Goal: Information Seeking & Learning: Learn about a topic

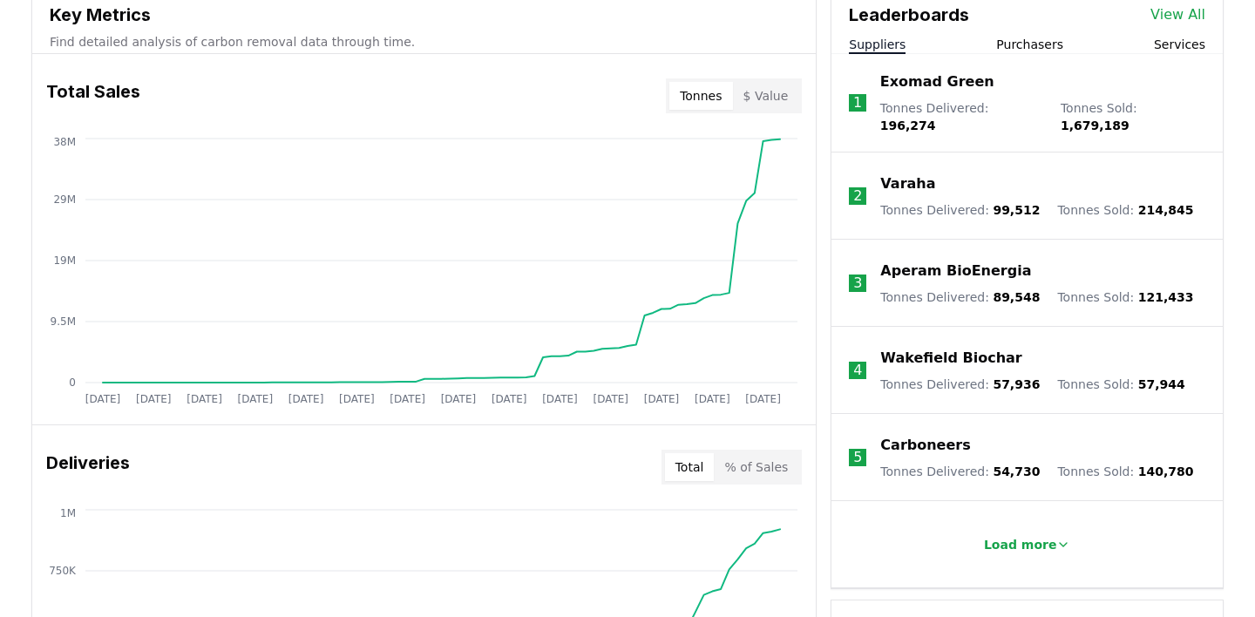
scroll to position [707, 0]
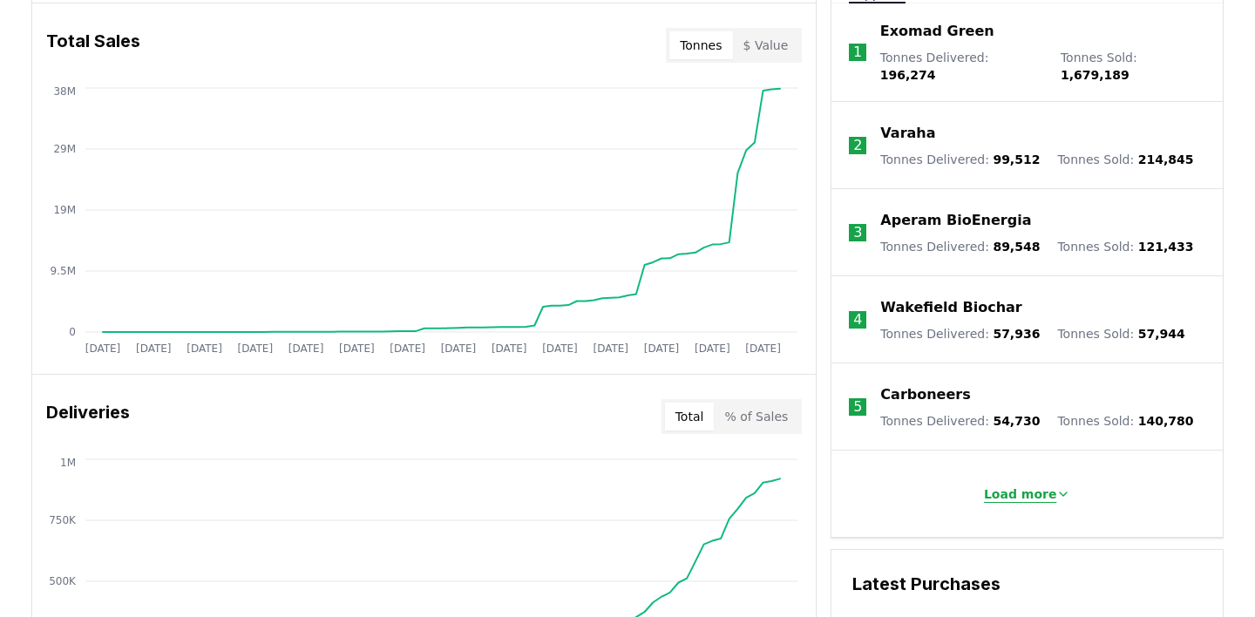
click at [1060, 493] on icon at bounding box center [1063, 494] width 7 height 3
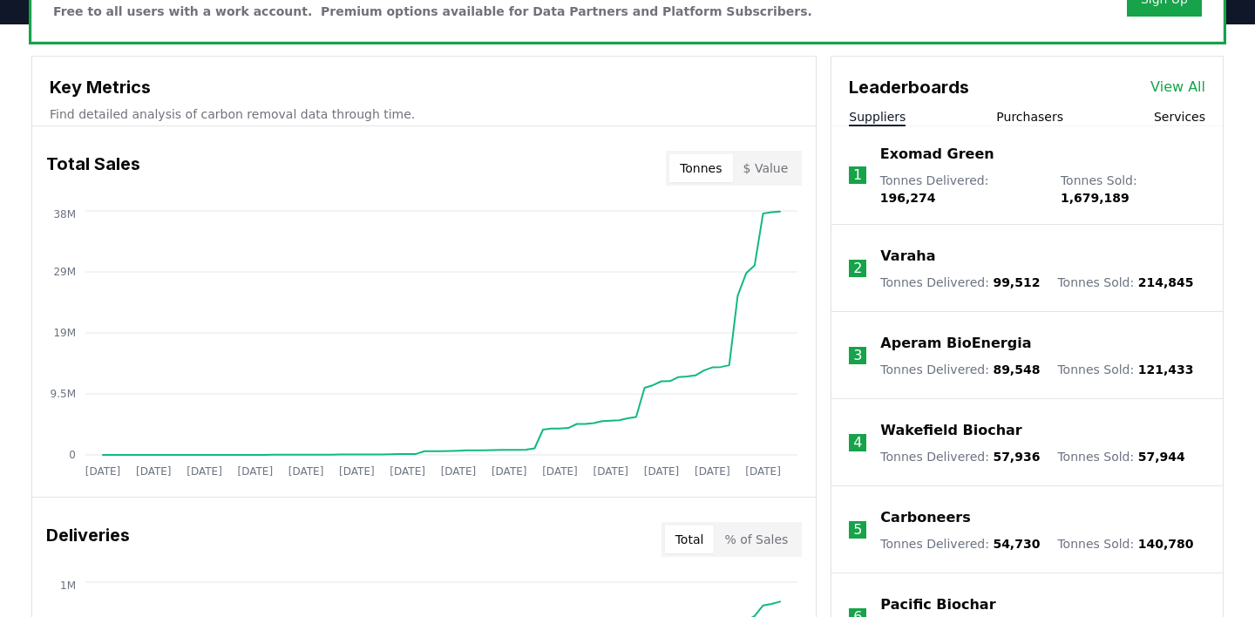
scroll to position [567, 0]
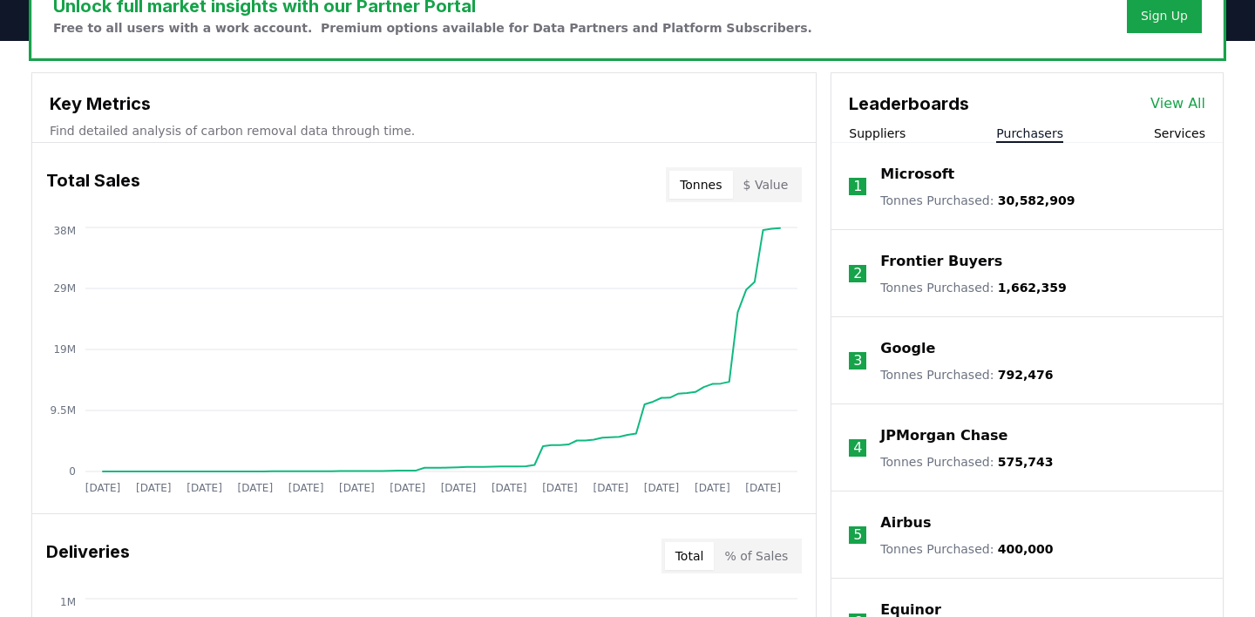
click at [1043, 134] on button "Purchasers" at bounding box center [1029, 133] width 67 height 17
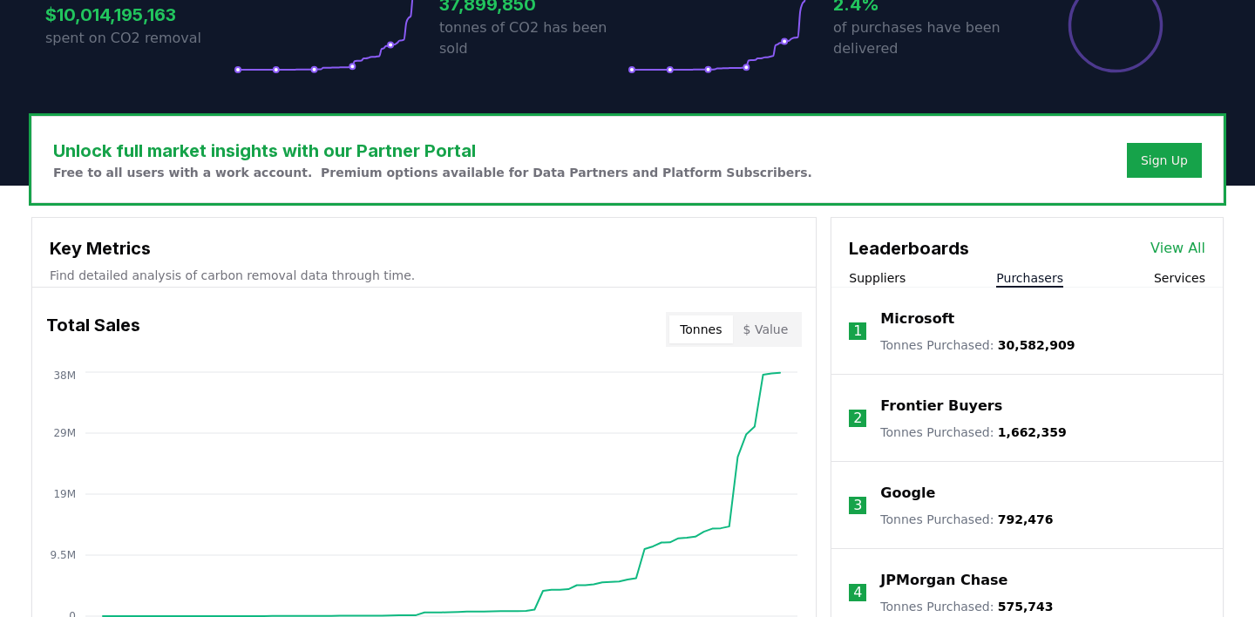
scroll to position [434, 0]
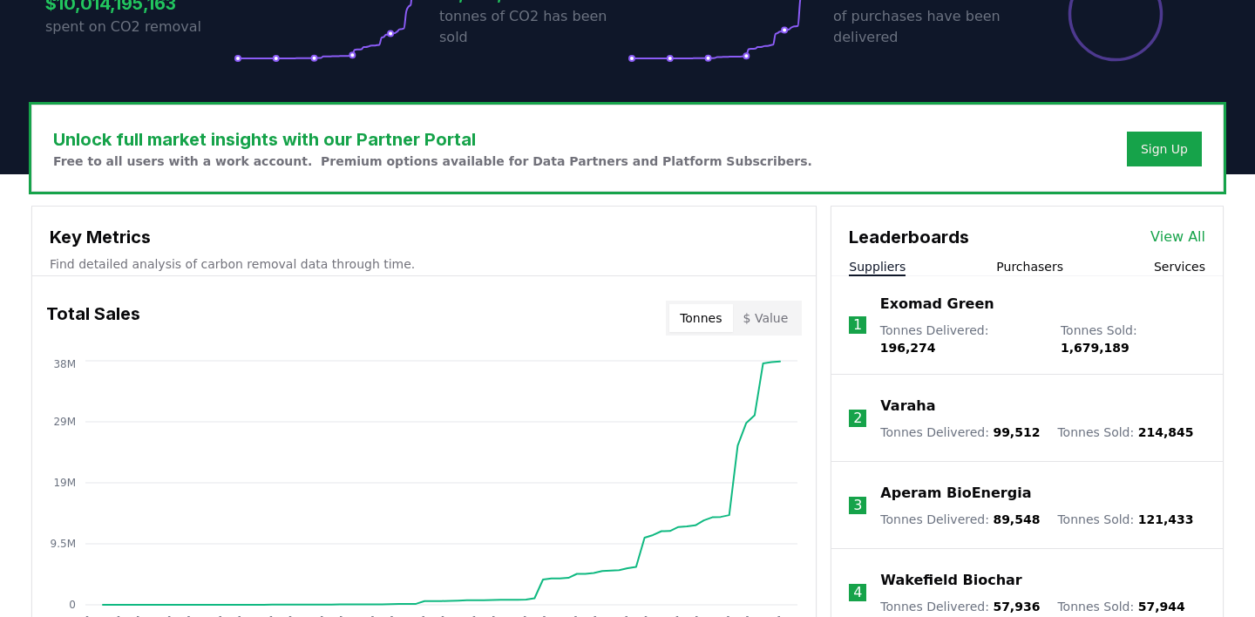
click at [885, 268] on button "Suppliers" at bounding box center [877, 266] width 57 height 17
click at [1018, 268] on button "Purchasers" at bounding box center [1029, 266] width 67 height 17
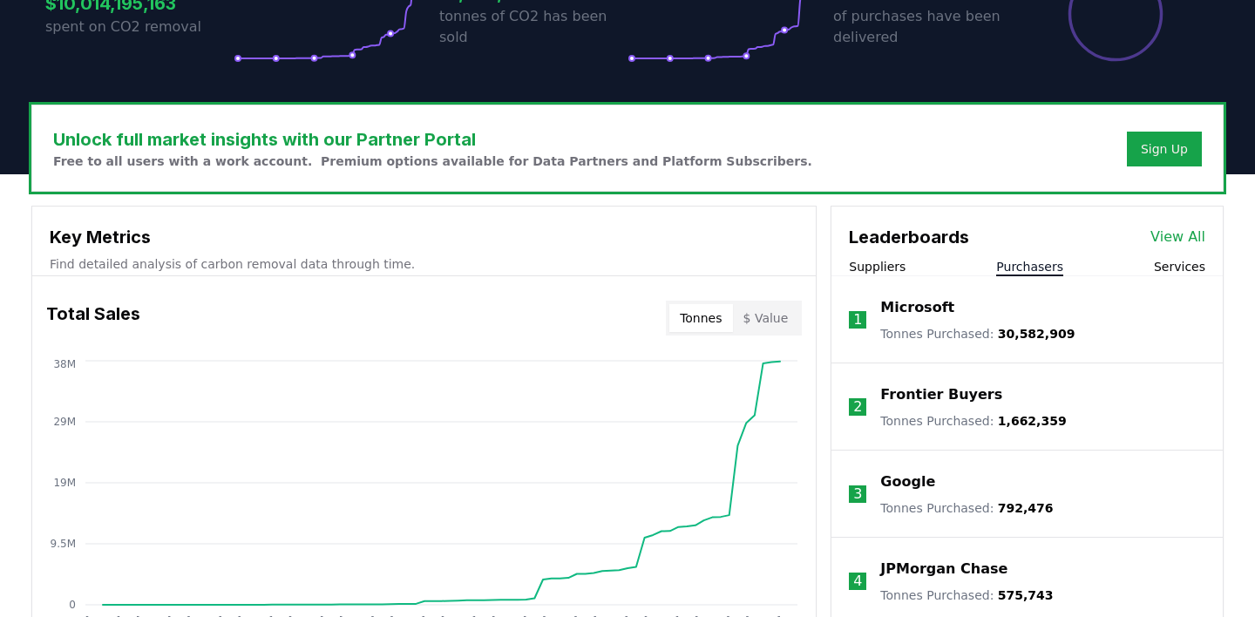
click at [1183, 269] on button "Services" at bounding box center [1179, 266] width 51 height 17
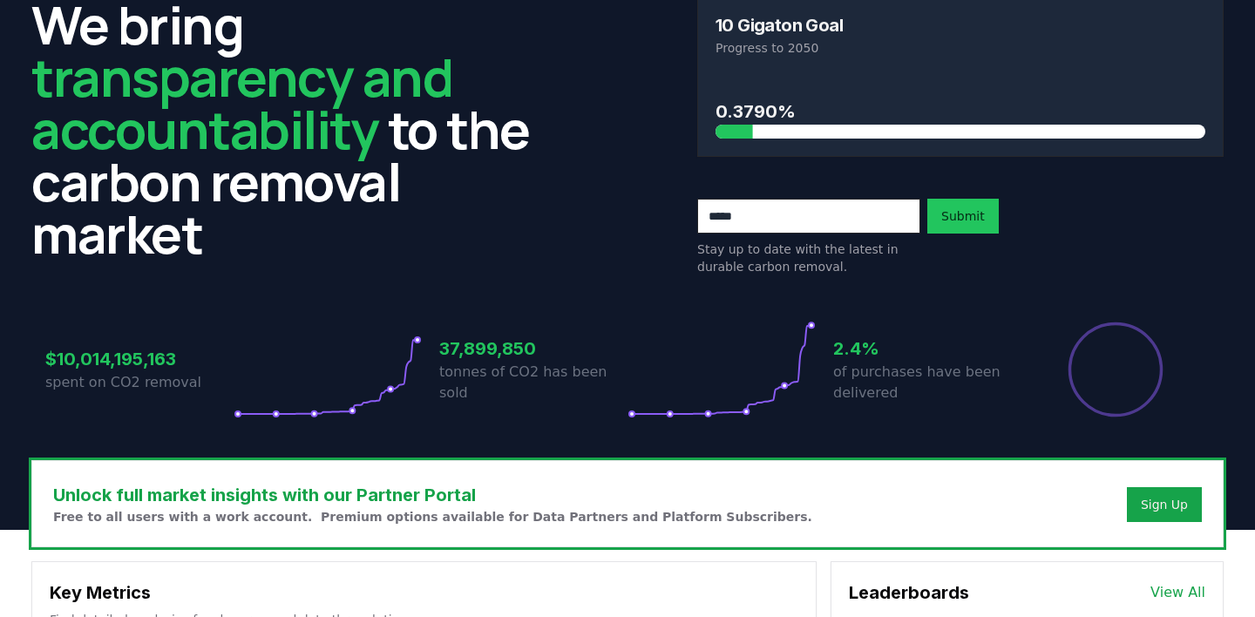
scroll to position [0, 0]
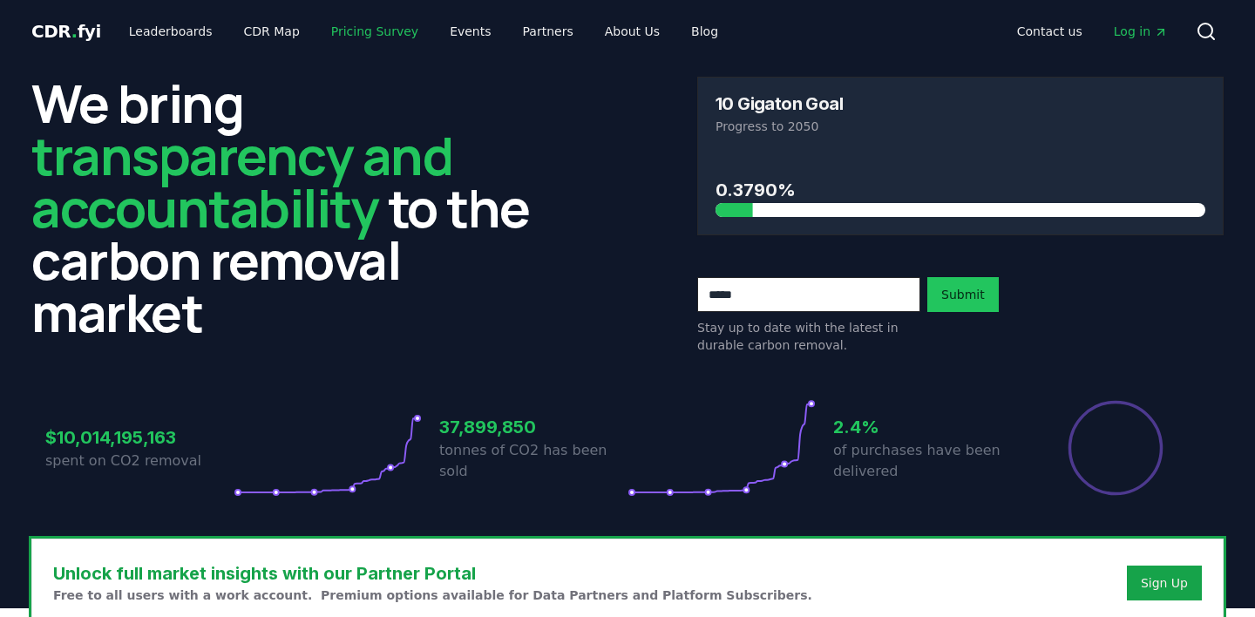
click at [370, 33] on link "Pricing Survey" at bounding box center [374, 31] width 115 height 31
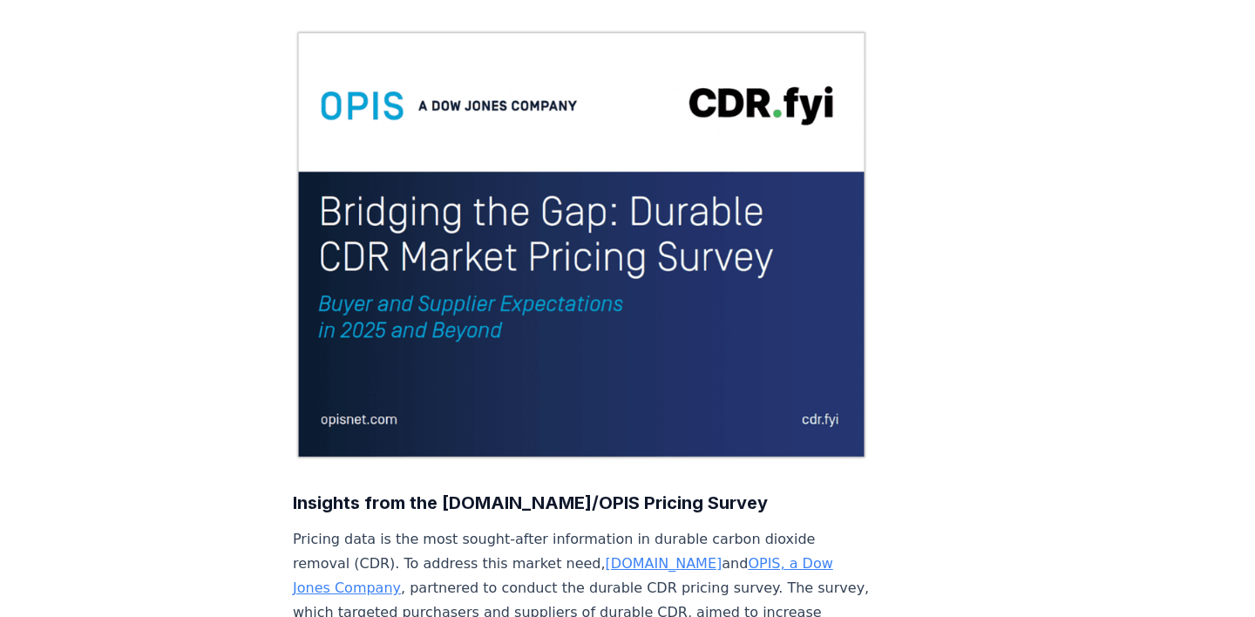
scroll to position [173, 0]
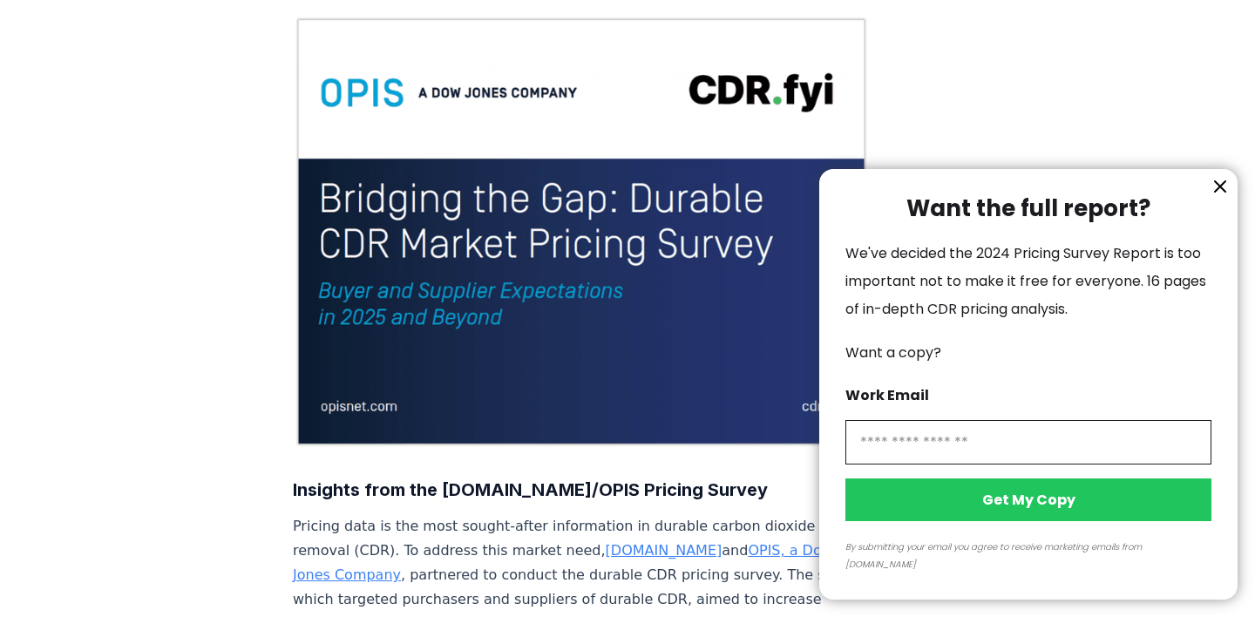
click at [1223, 197] on icon "information" at bounding box center [1220, 186] width 21 height 21
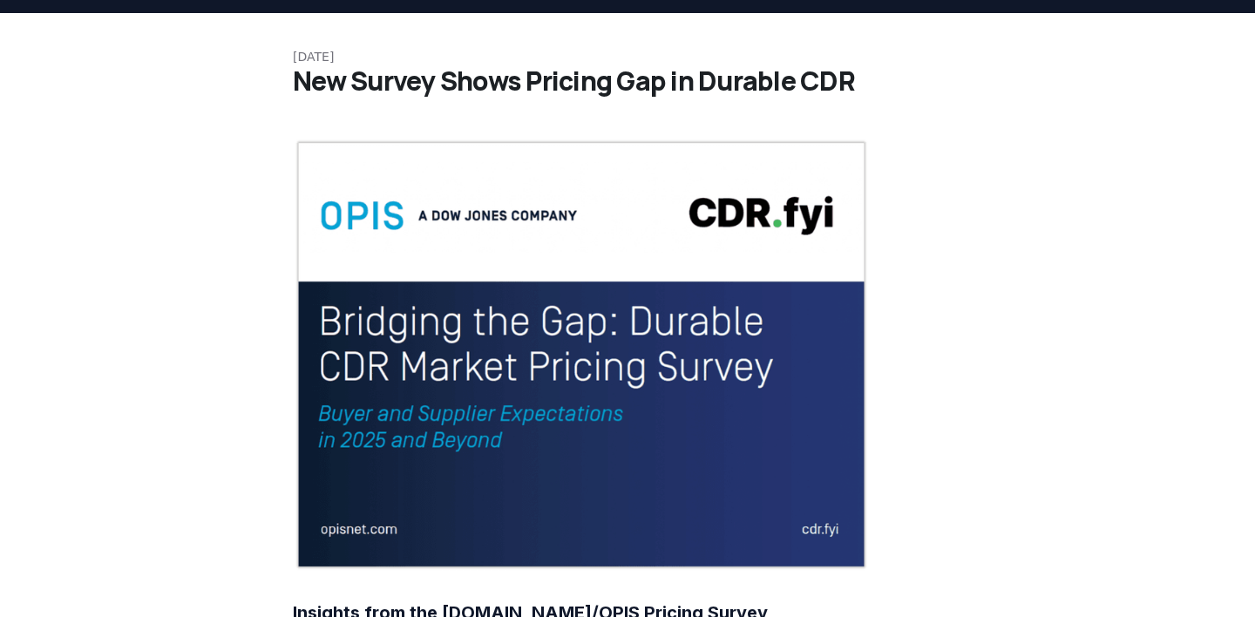
scroll to position [0, 0]
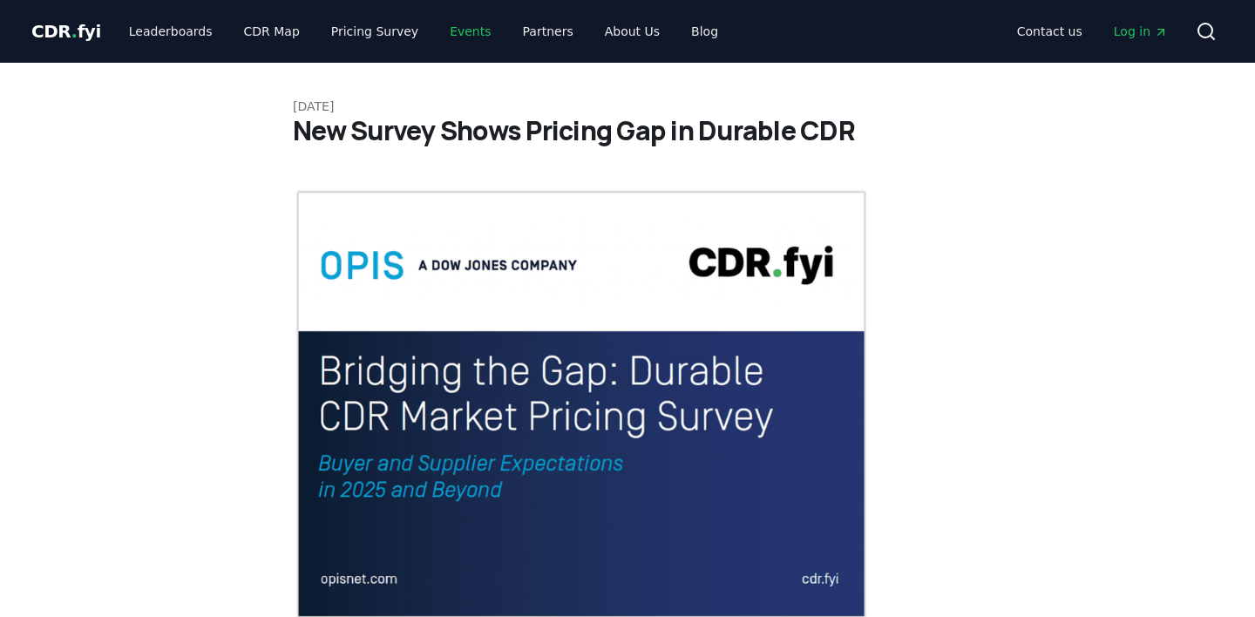
click at [452, 39] on link "Events" at bounding box center [470, 31] width 69 height 31
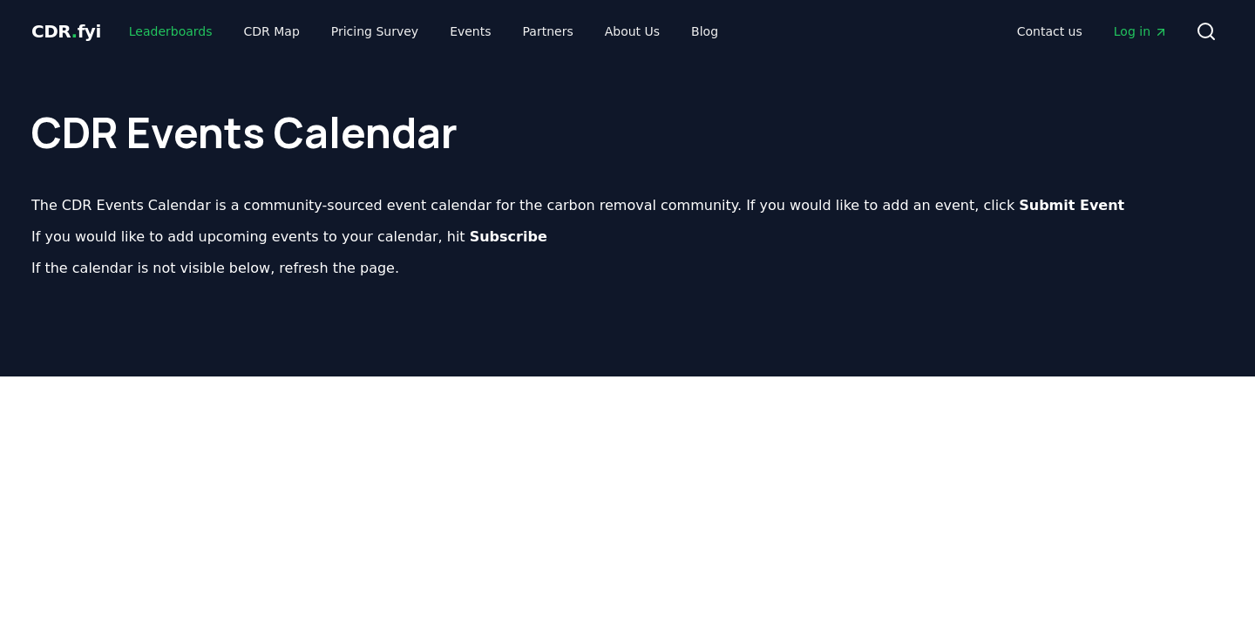
click at [194, 30] on link "Leaderboards" at bounding box center [171, 31] width 112 height 31
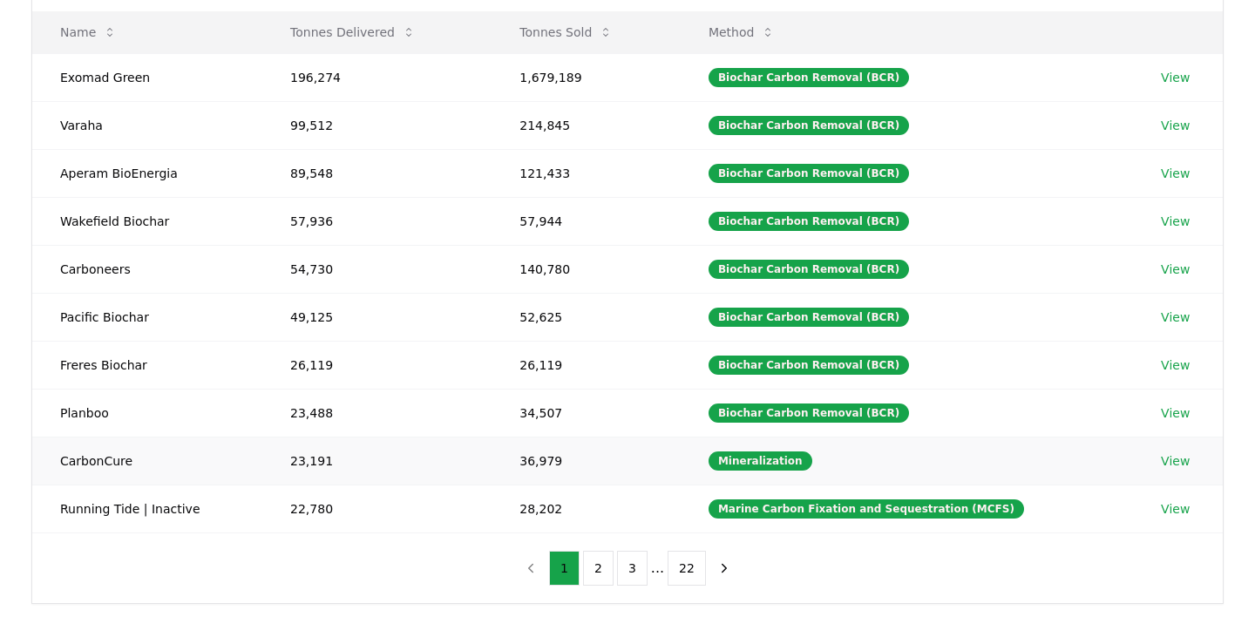
scroll to position [248, 0]
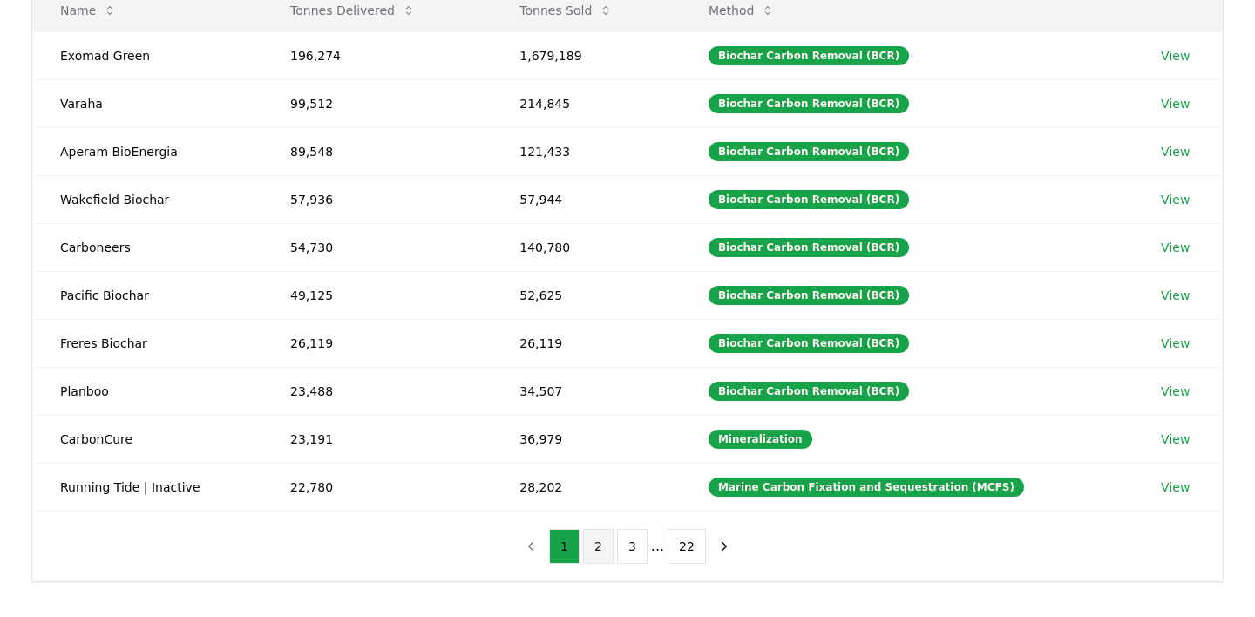
click at [601, 541] on button "2" at bounding box center [598, 546] width 31 height 35
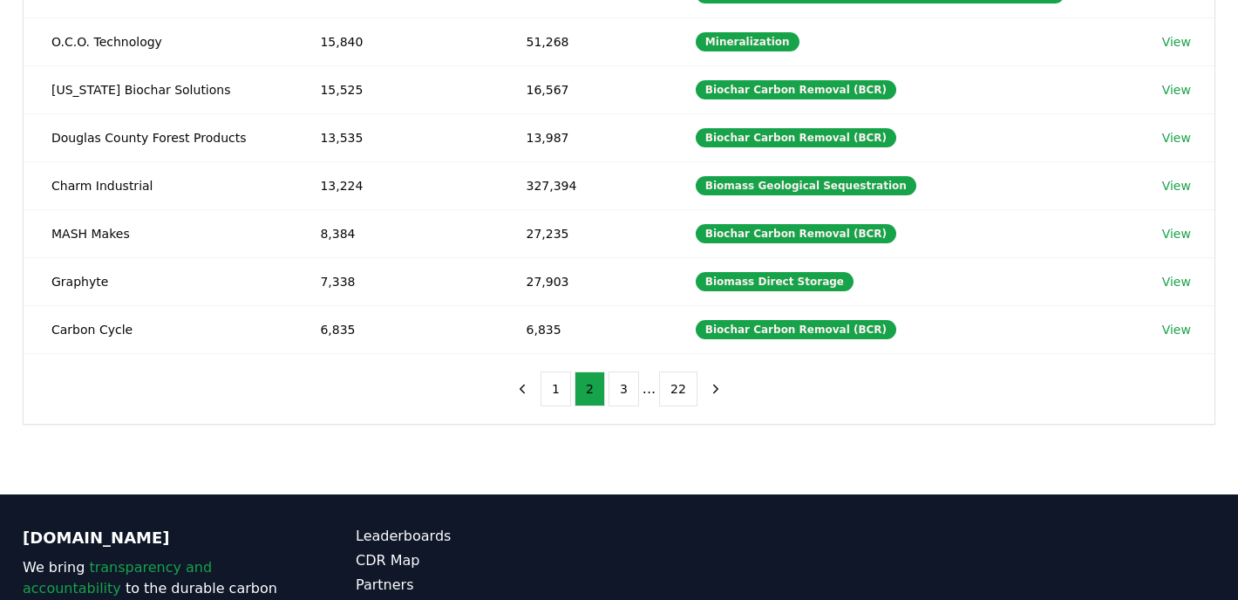
scroll to position [414, 0]
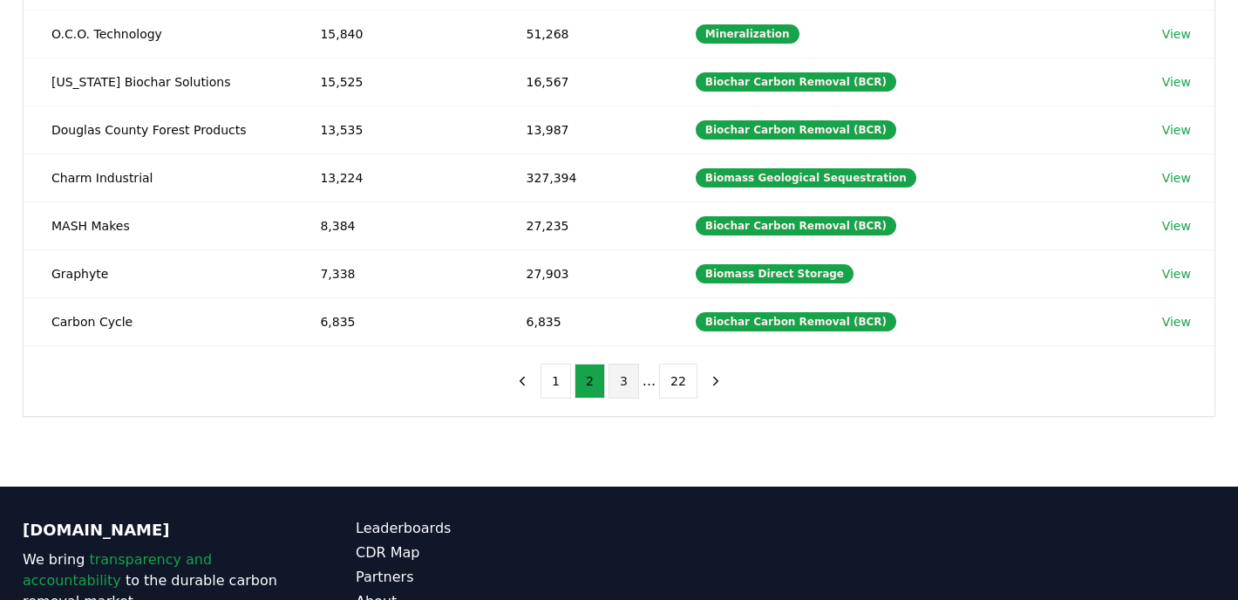
click at [628, 384] on button "3" at bounding box center [623, 380] width 31 height 35
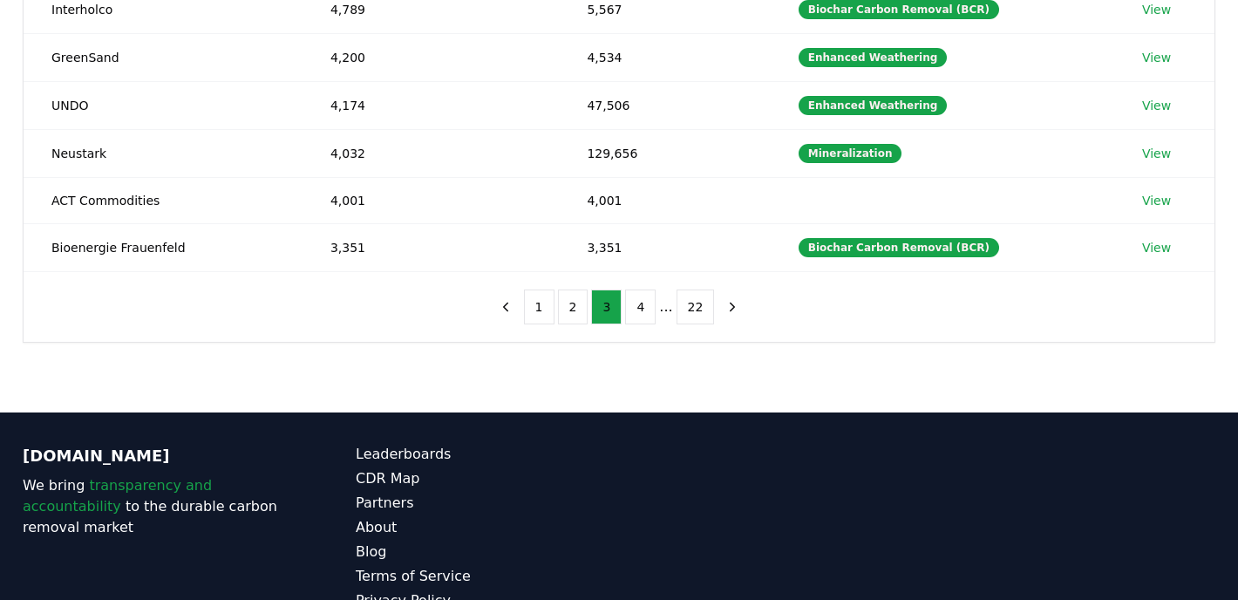
scroll to position [489, 0]
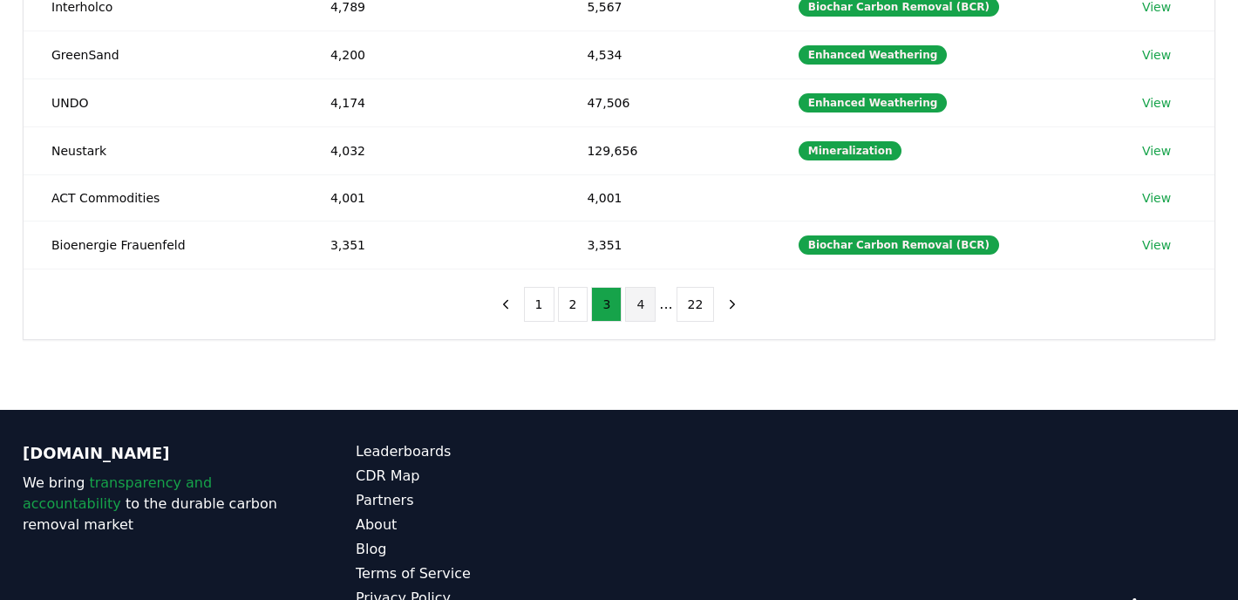
click at [640, 304] on button "4" at bounding box center [640, 304] width 31 height 35
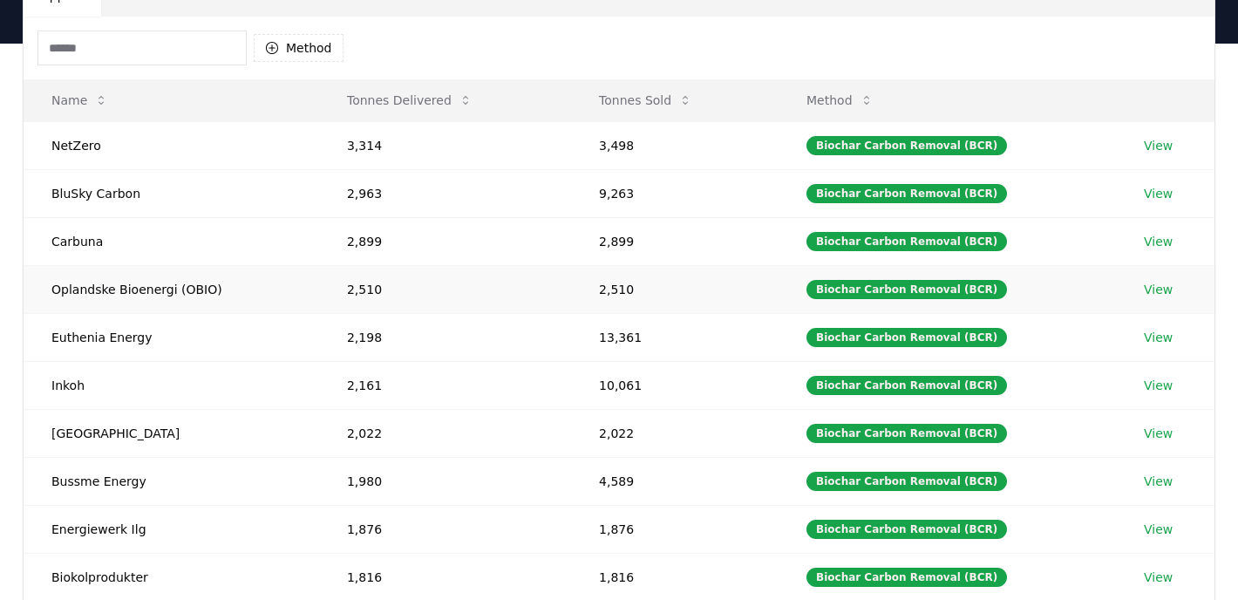
scroll to position [0, 0]
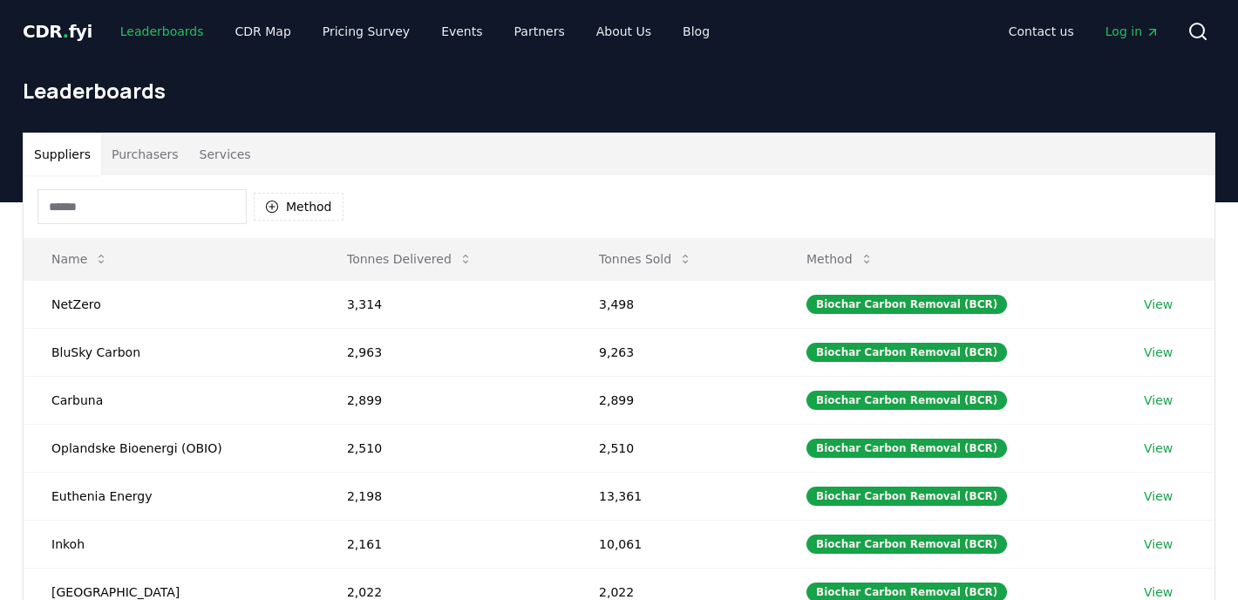
click at [161, 36] on link "Leaderboards" at bounding box center [162, 31] width 112 height 31
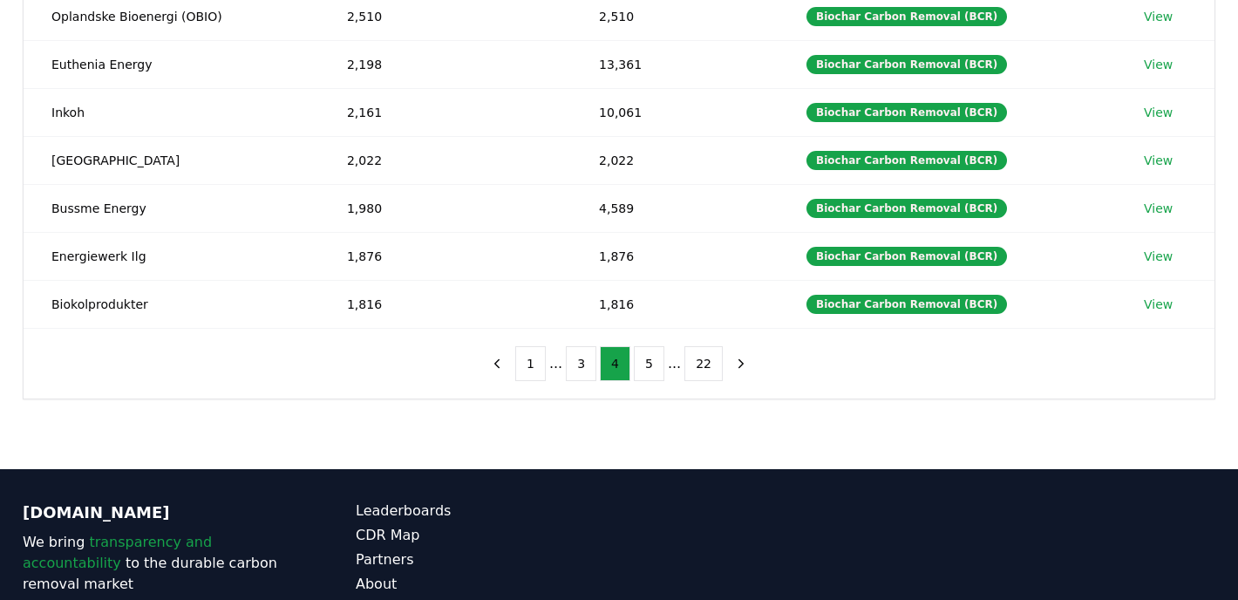
scroll to position [438, 0]
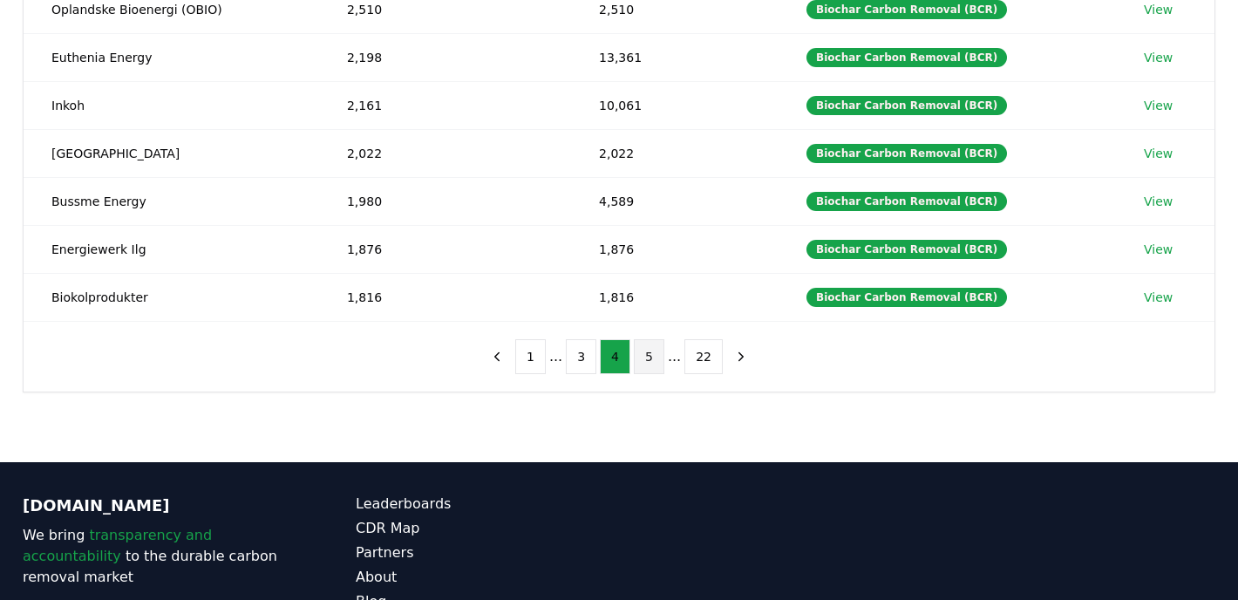
click at [648, 353] on button "5" at bounding box center [649, 356] width 31 height 35
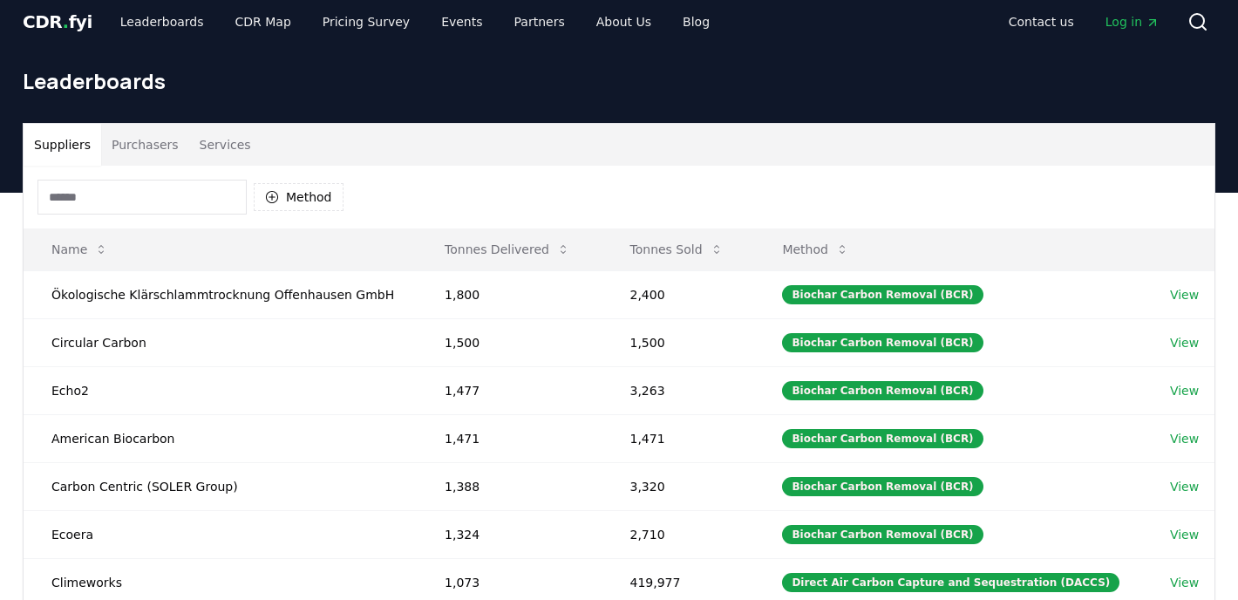
scroll to position [0, 0]
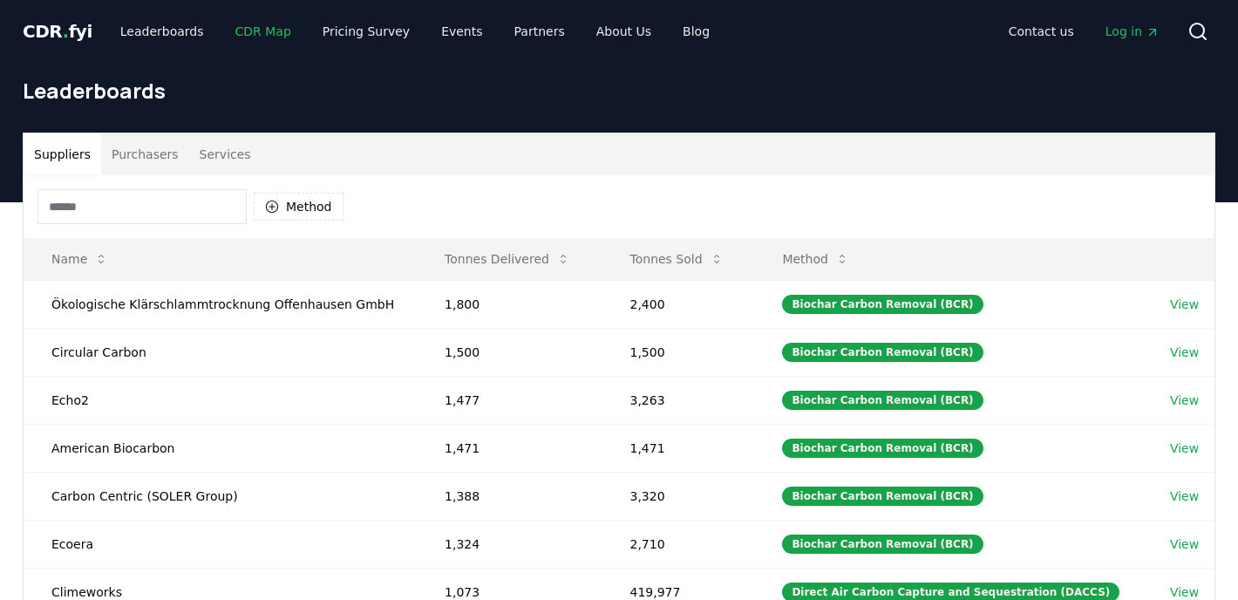
click at [244, 29] on link "CDR Map" at bounding box center [263, 31] width 84 height 31
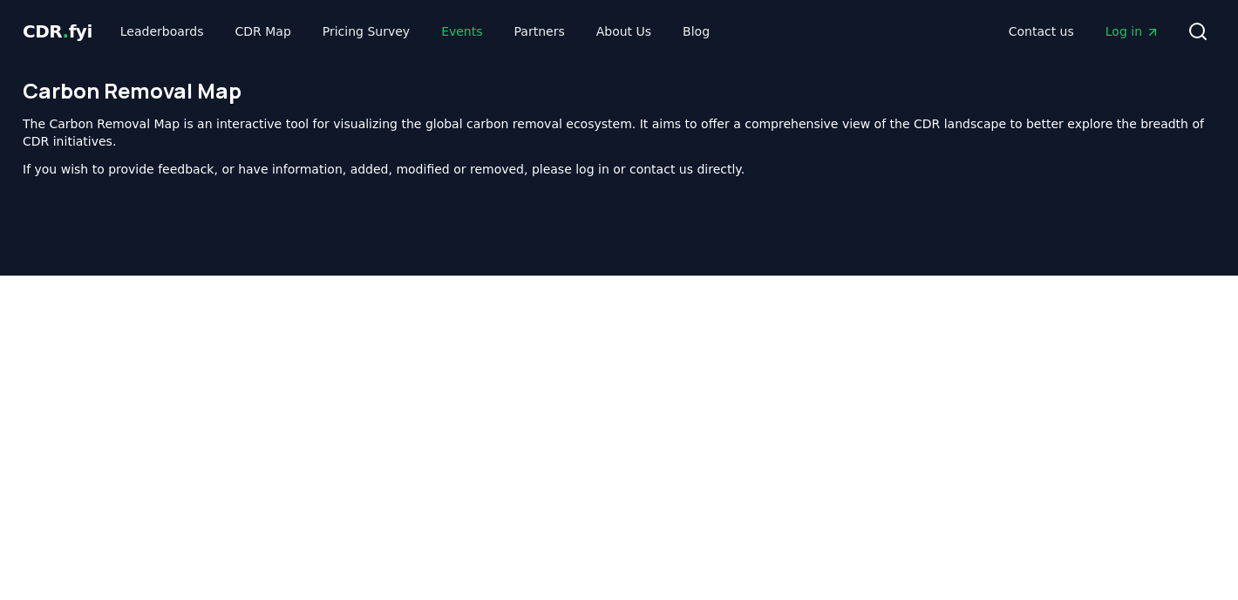
click at [442, 35] on link "Events" at bounding box center [461, 31] width 69 height 31
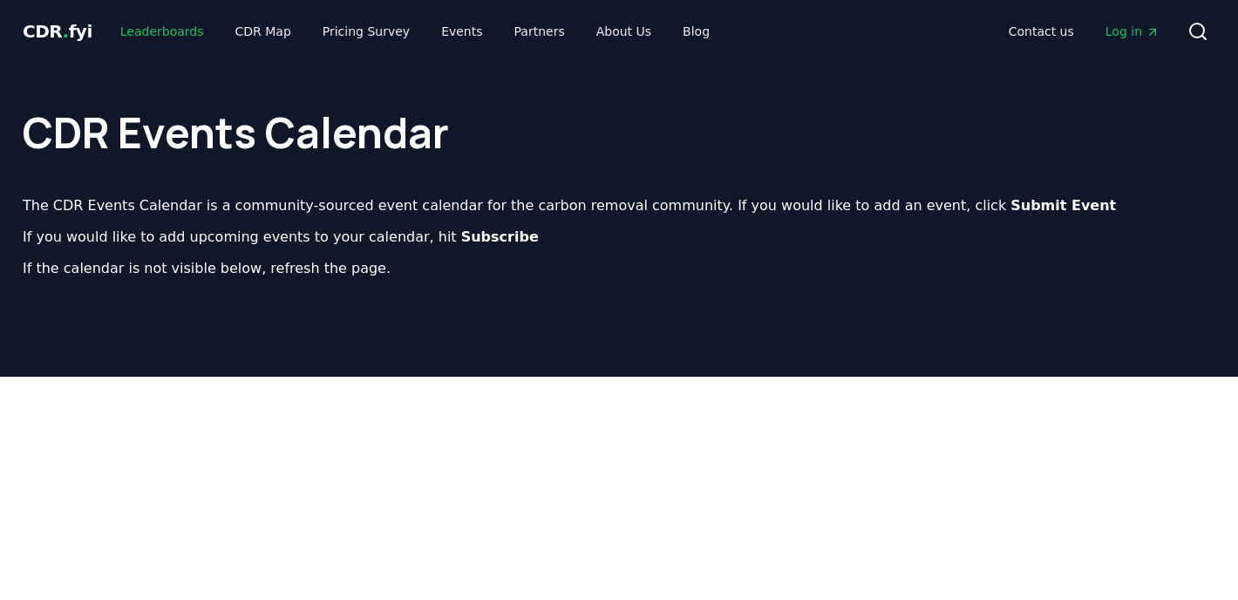
click at [136, 28] on link "Leaderboards" at bounding box center [162, 31] width 112 height 31
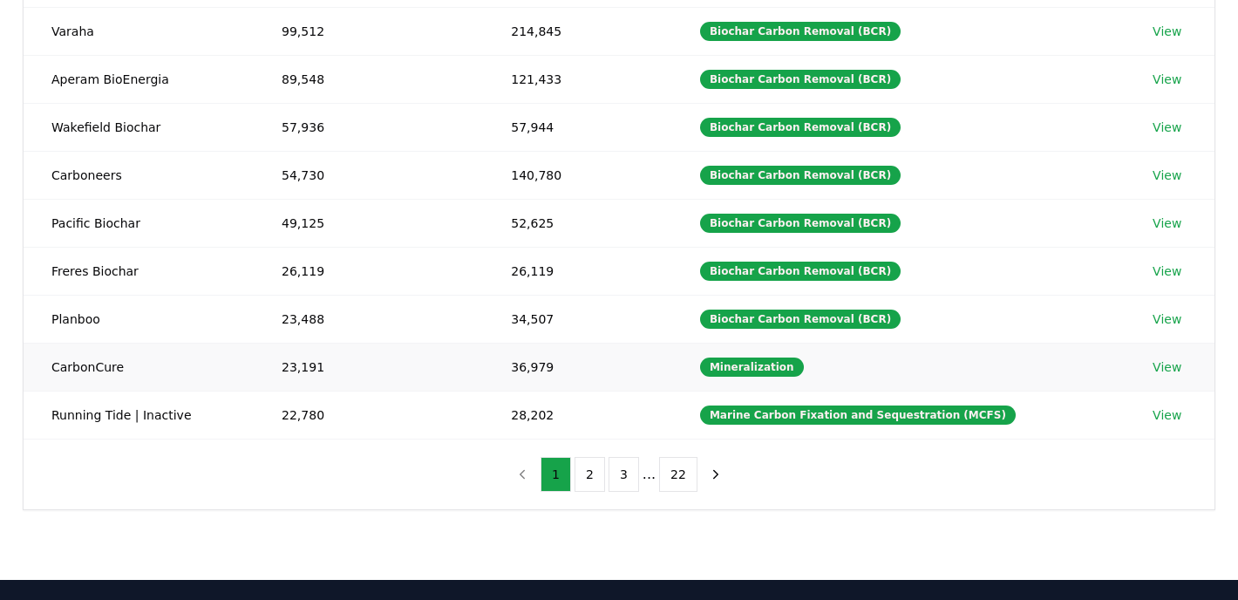
scroll to position [323, 0]
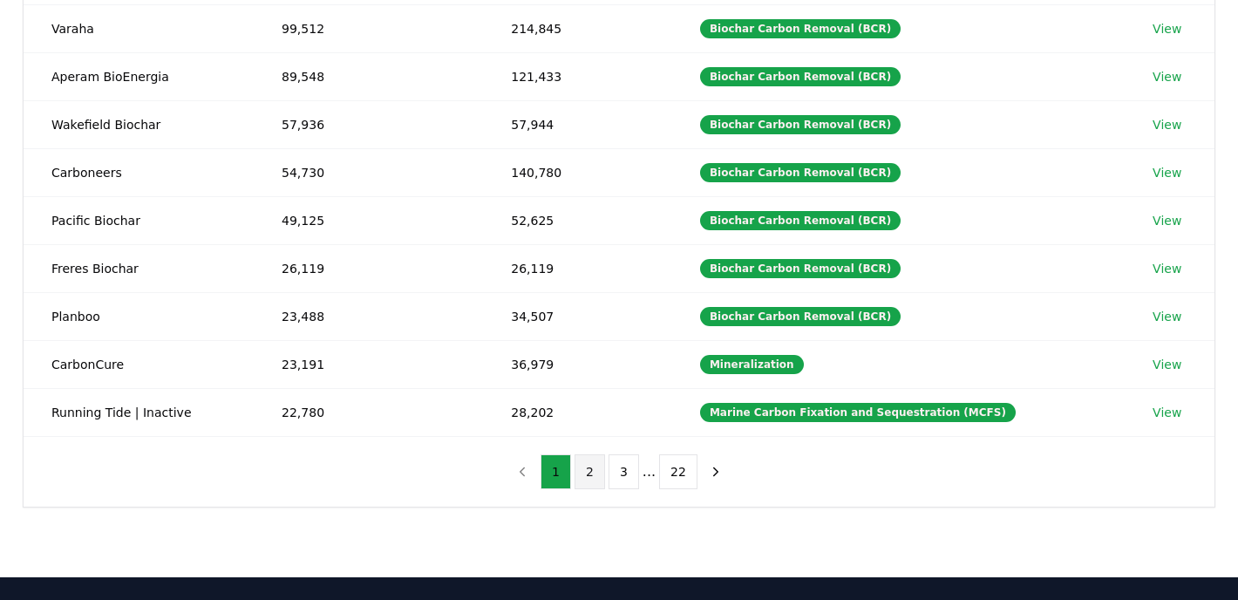
click at [589, 467] on button "2" at bounding box center [589, 471] width 31 height 35
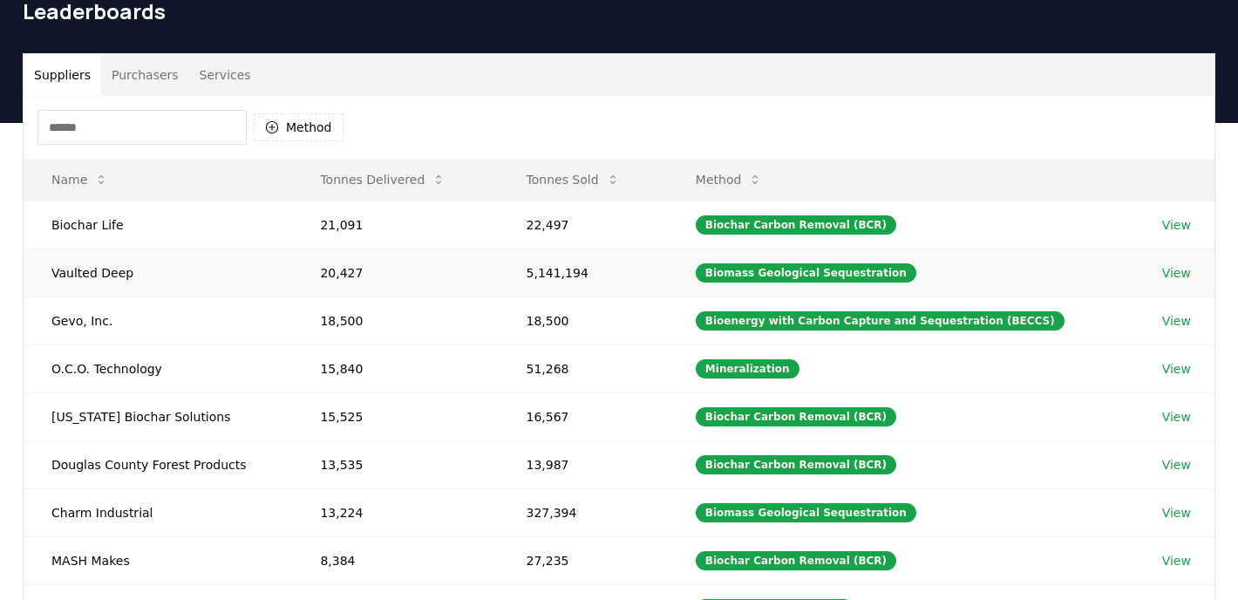
scroll to position [129, 0]
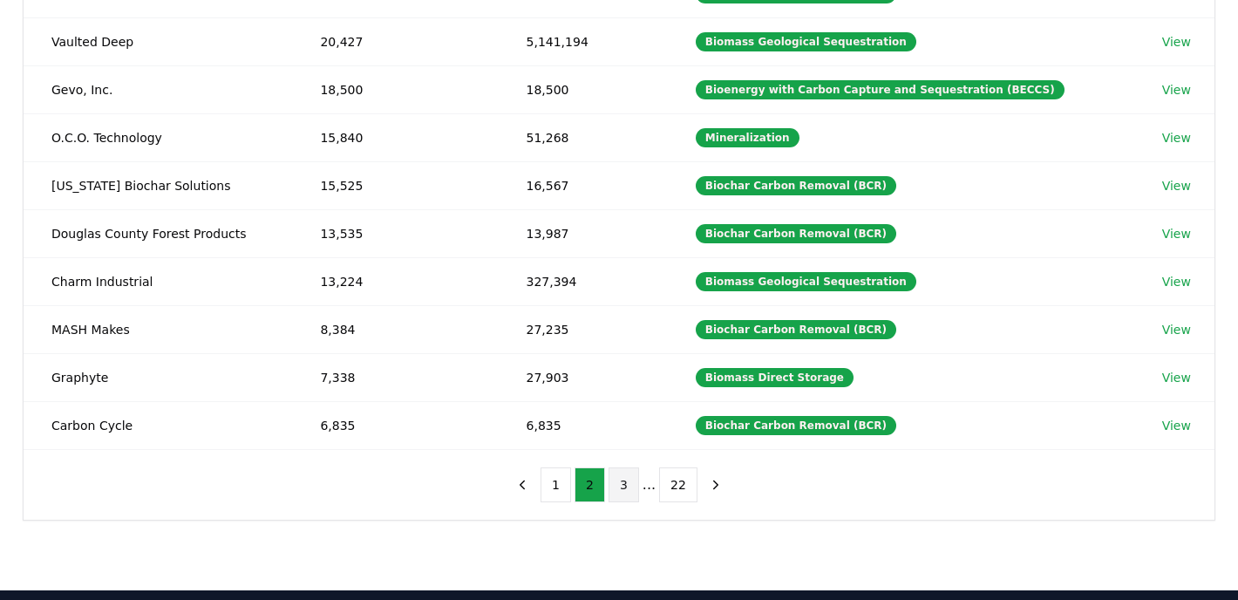
click at [622, 481] on button "3" at bounding box center [623, 484] width 31 height 35
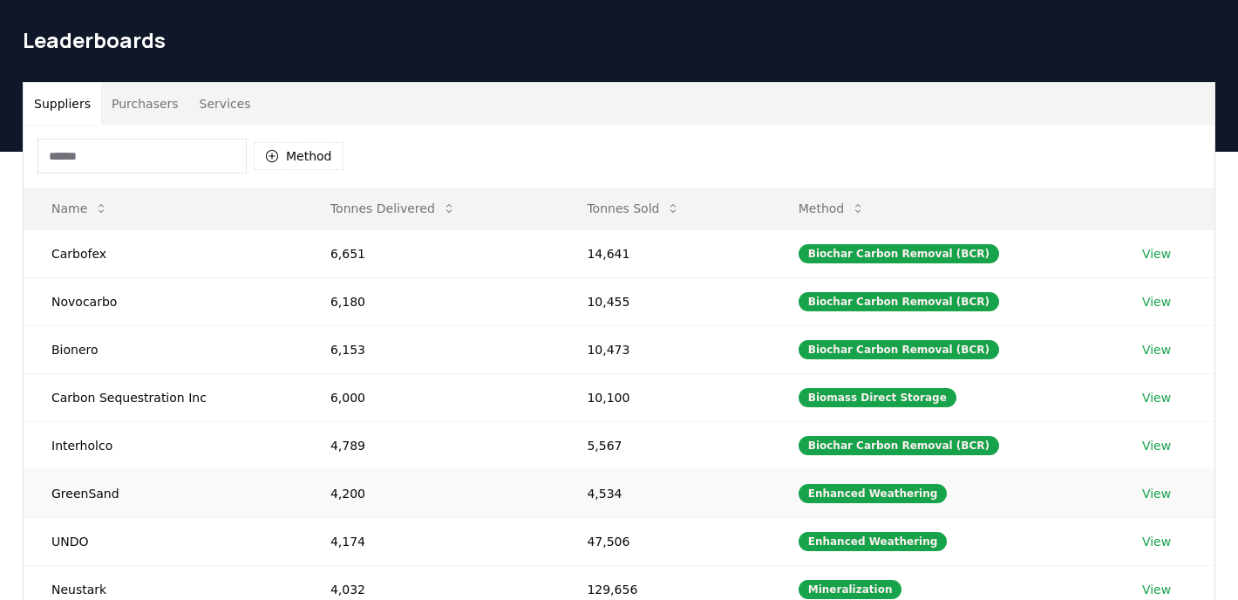
scroll to position [0, 0]
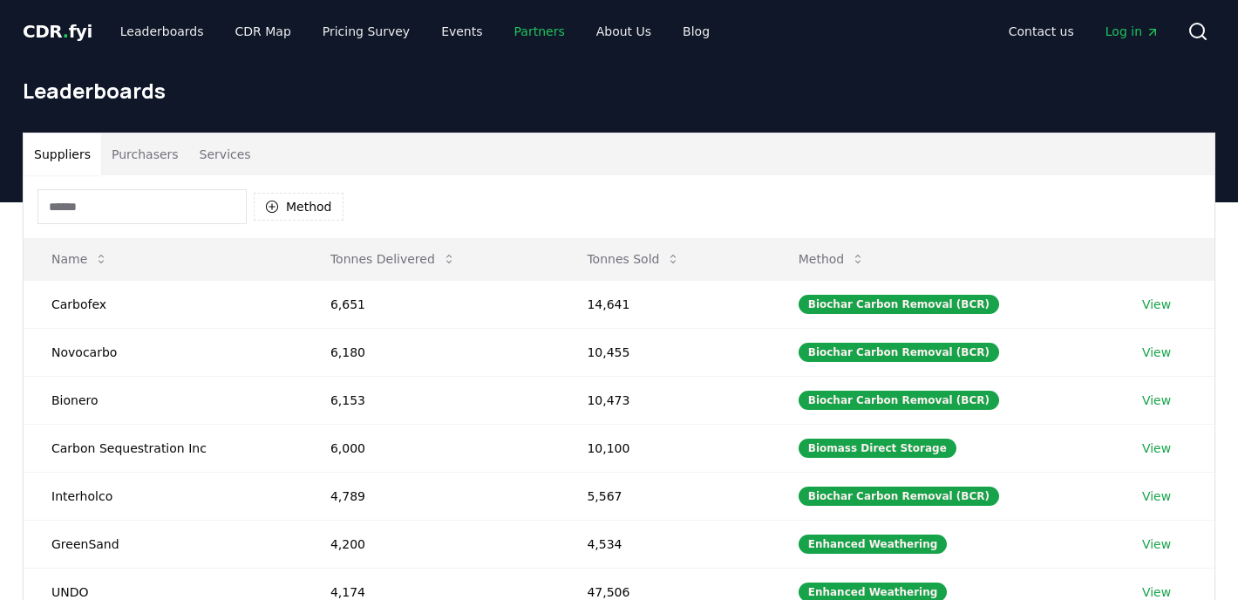
click at [525, 31] on link "Partners" at bounding box center [539, 31] width 78 height 31
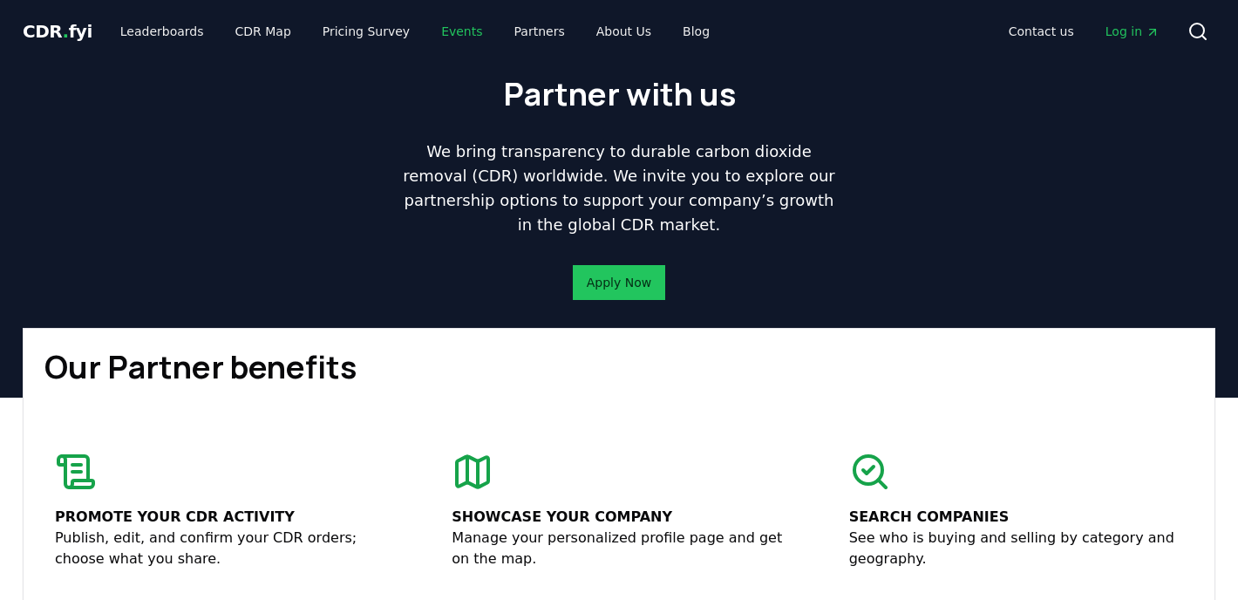
click at [451, 30] on link "Events" at bounding box center [461, 31] width 69 height 31
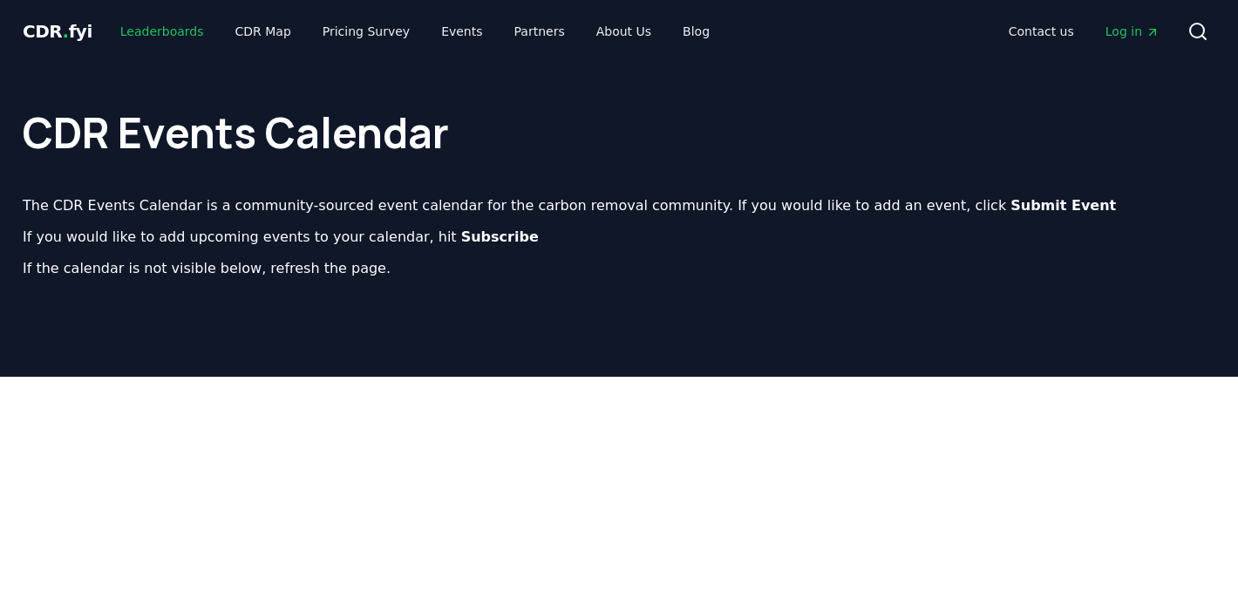
click at [157, 31] on link "Leaderboards" at bounding box center [162, 31] width 112 height 31
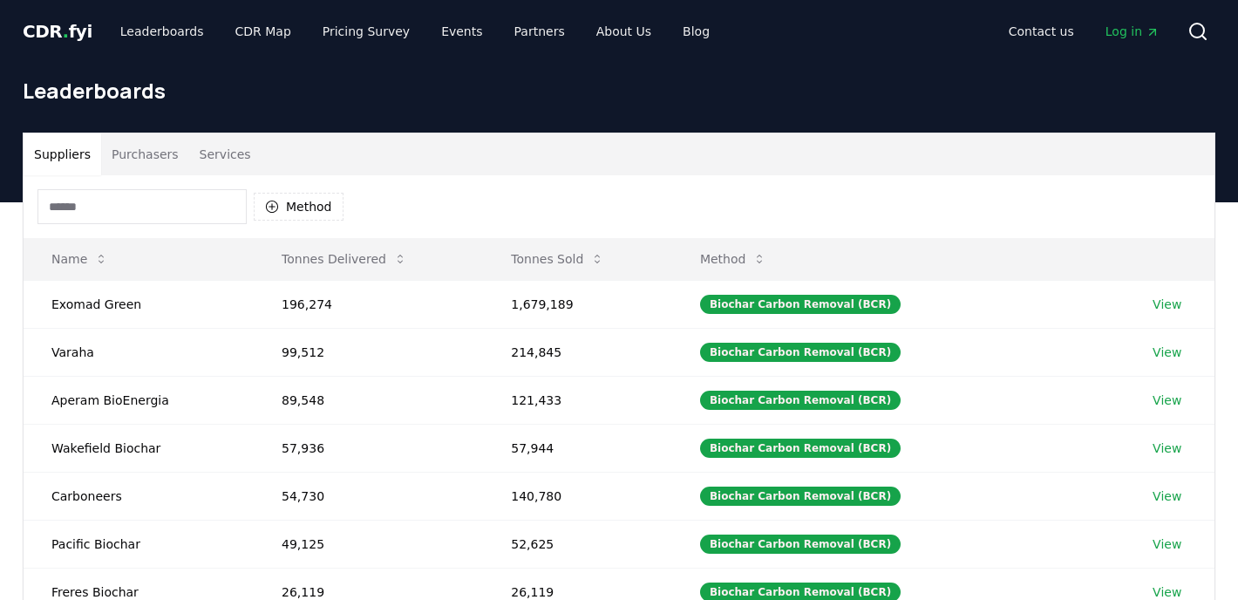
click at [63, 33] on span "." at bounding box center [66, 31] width 6 height 21
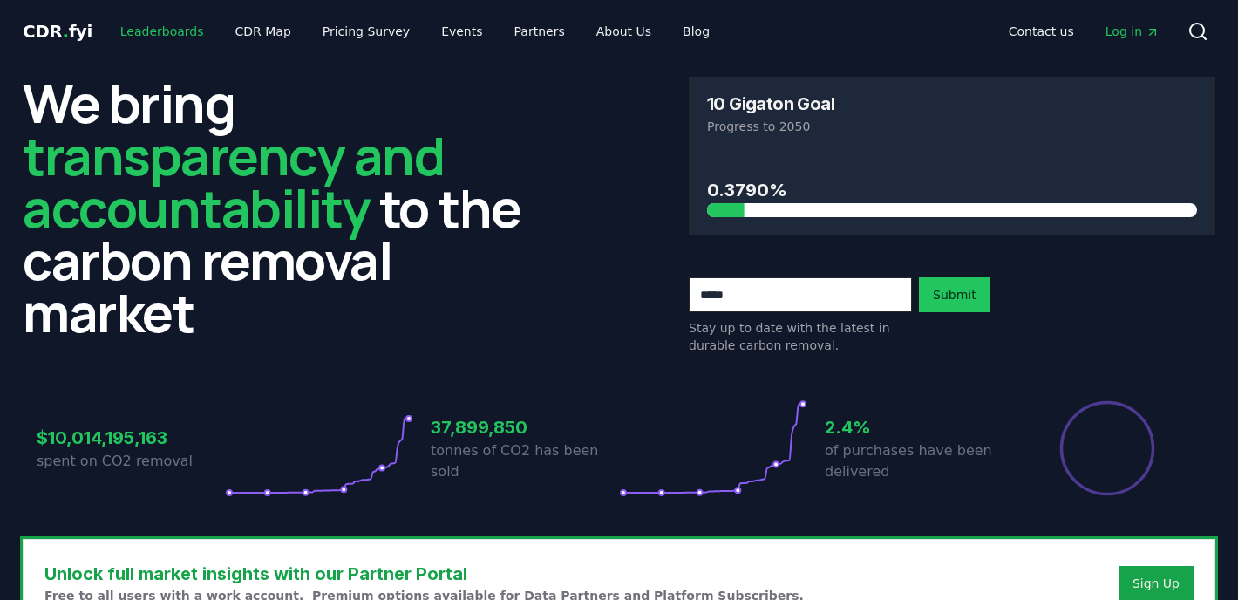
click at [132, 31] on link "Leaderboards" at bounding box center [162, 31] width 112 height 31
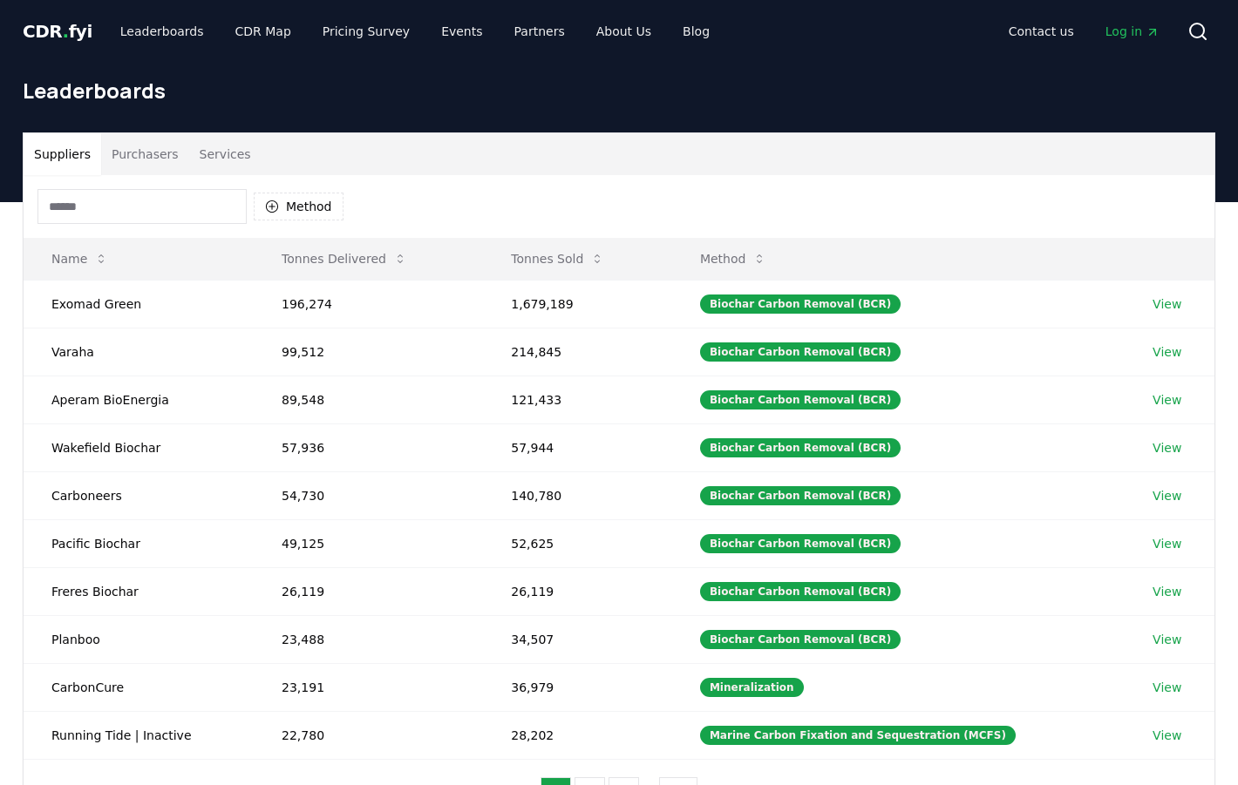
click at [50, 29] on span "CDR . fyi" at bounding box center [58, 31] width 70 height 21
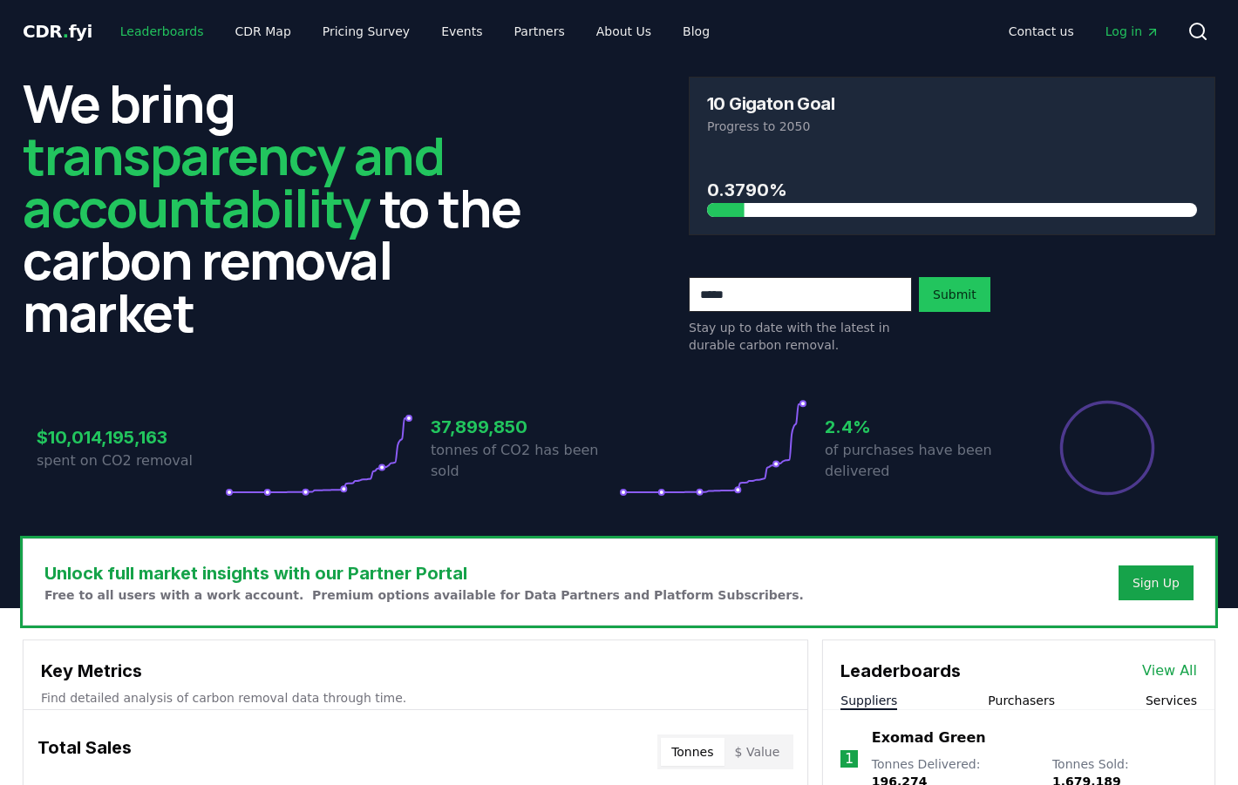
click at [163, 31] on link "Leaderboards" at bounding box center [162, 31] width 112 height 31
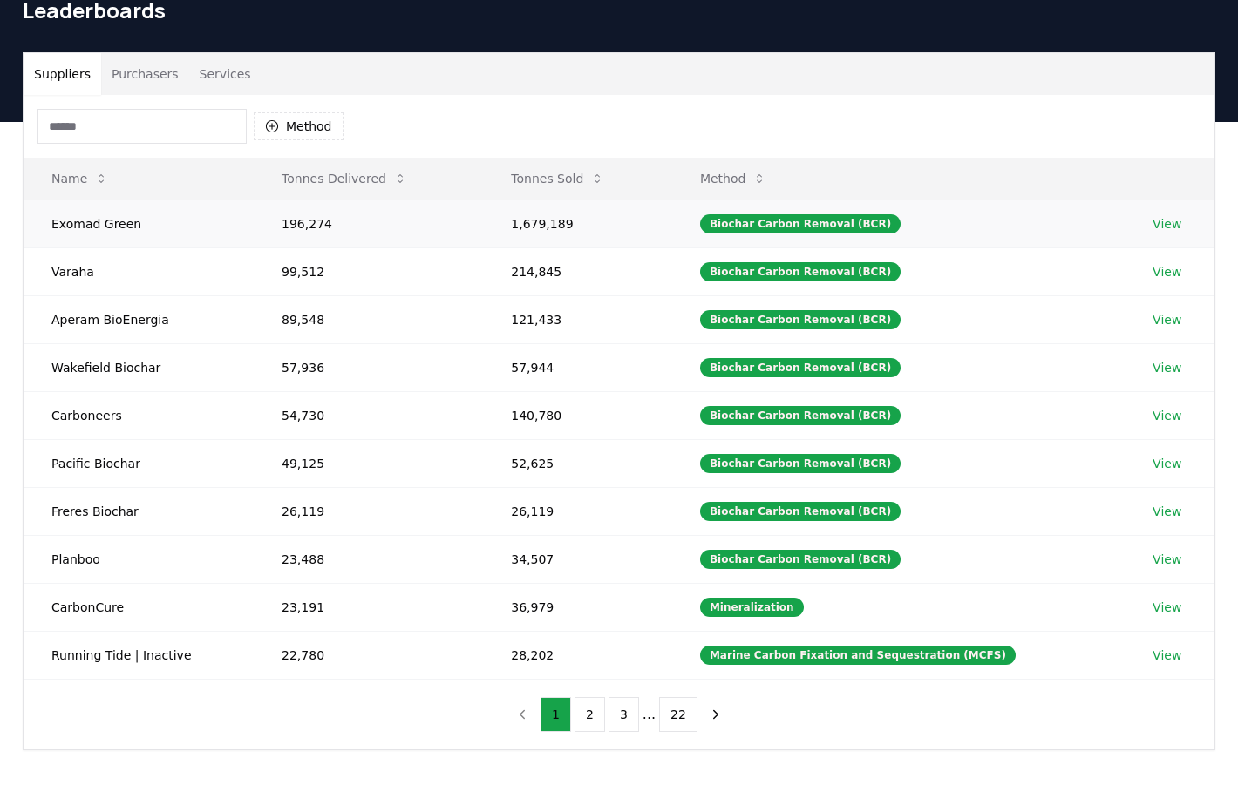
scroll to position [51, 0]
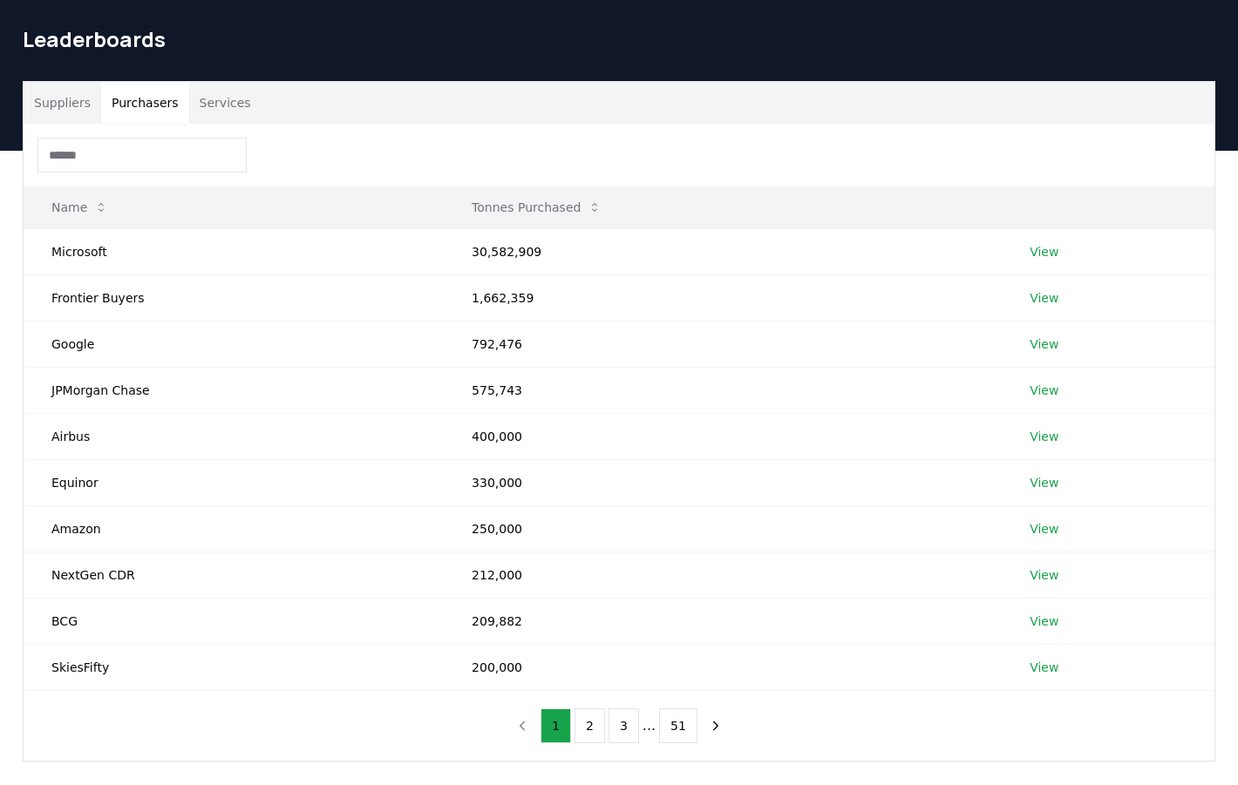
click at [146, 103] on button "Purchasers" at bounding box center [145, 103] width 88 height 42
click at [1050, 251] on link "View" at bounding box center [1043, 251] width 29 height 17
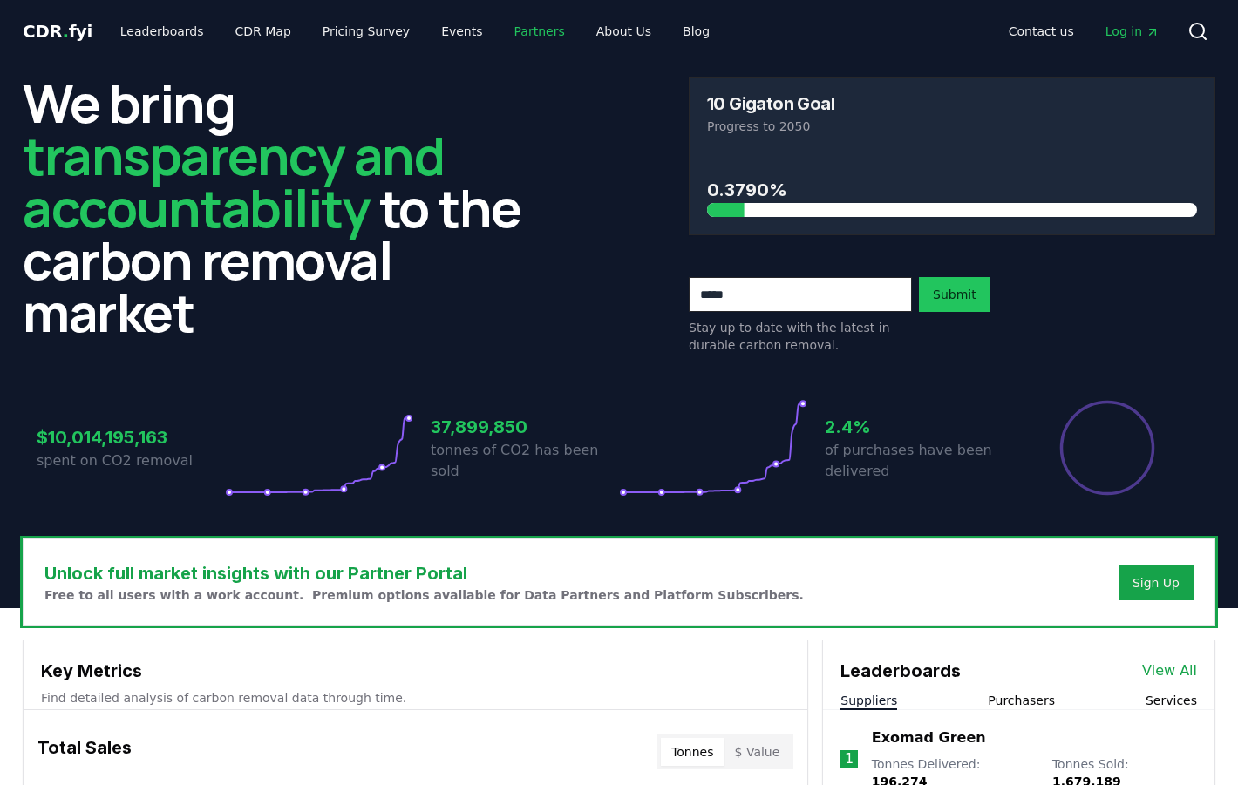
click at [527, 26] on link "Partners" at bounding box center [539, 31] width 78 height 31
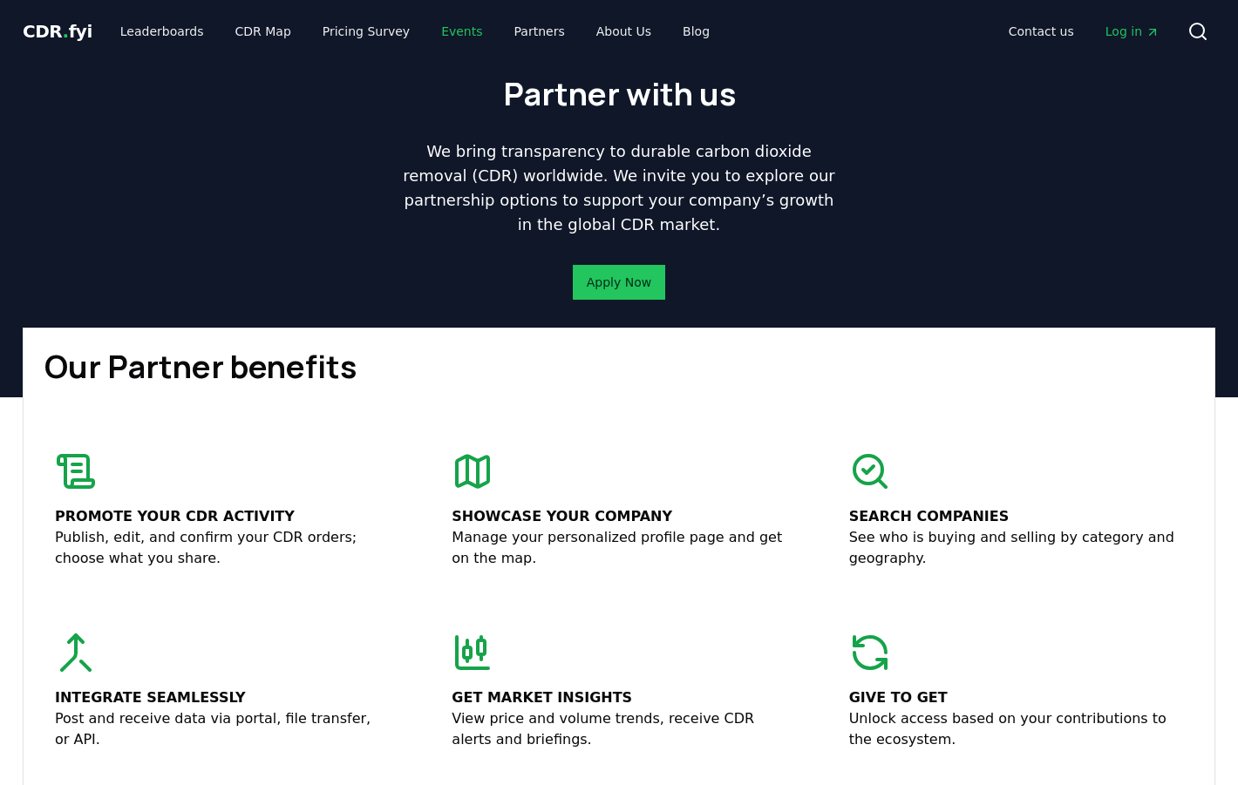
click at [438, 29] on link "Events" at bounding box center [461, 31] width 69 height 31
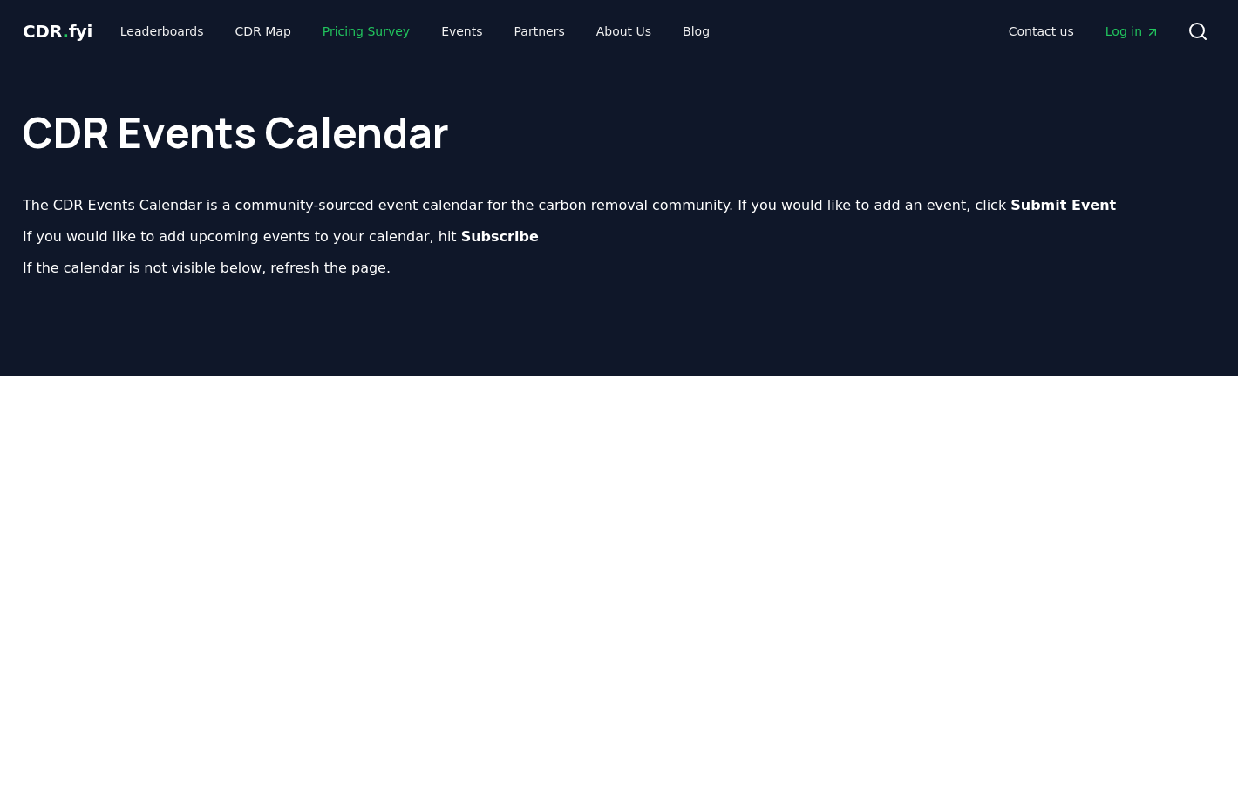
click at [363, 34] on link "Pricing Survey" at bounding box center [366, 31] width 115 height 31
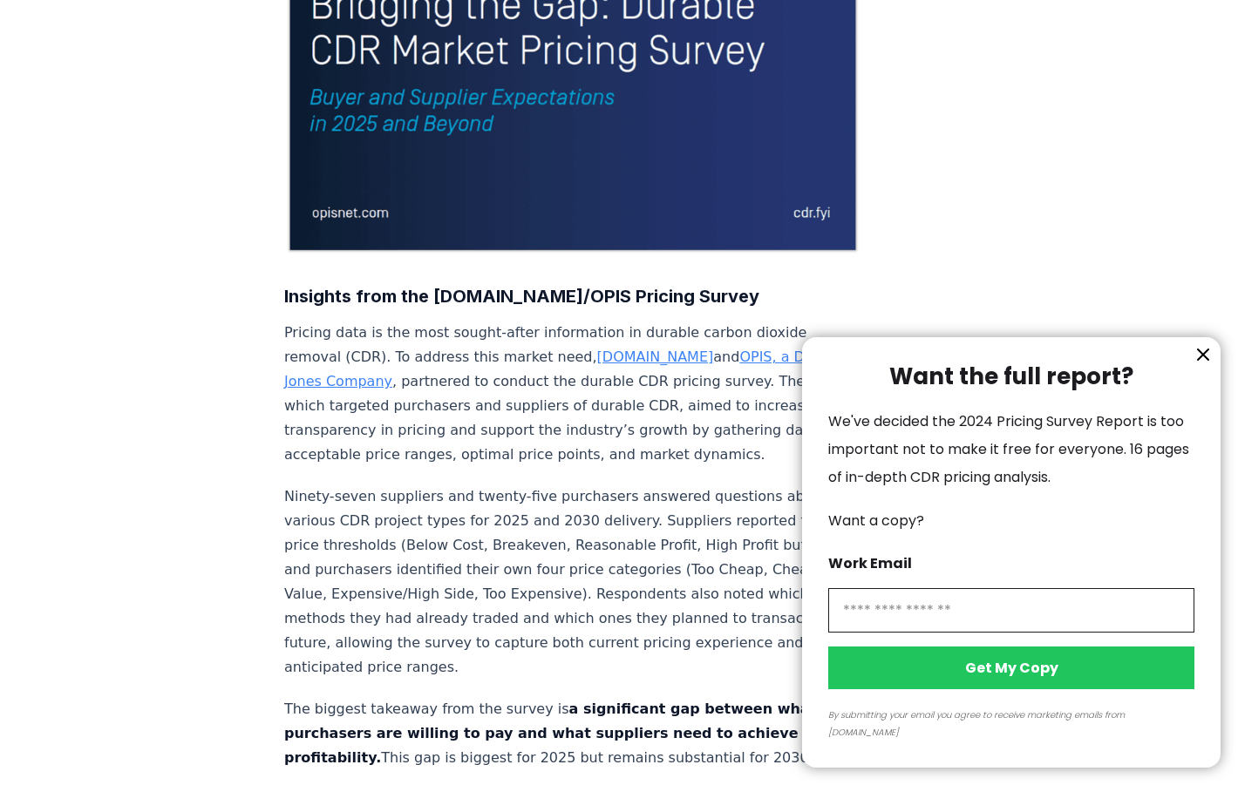
scroll to position [368, 0]
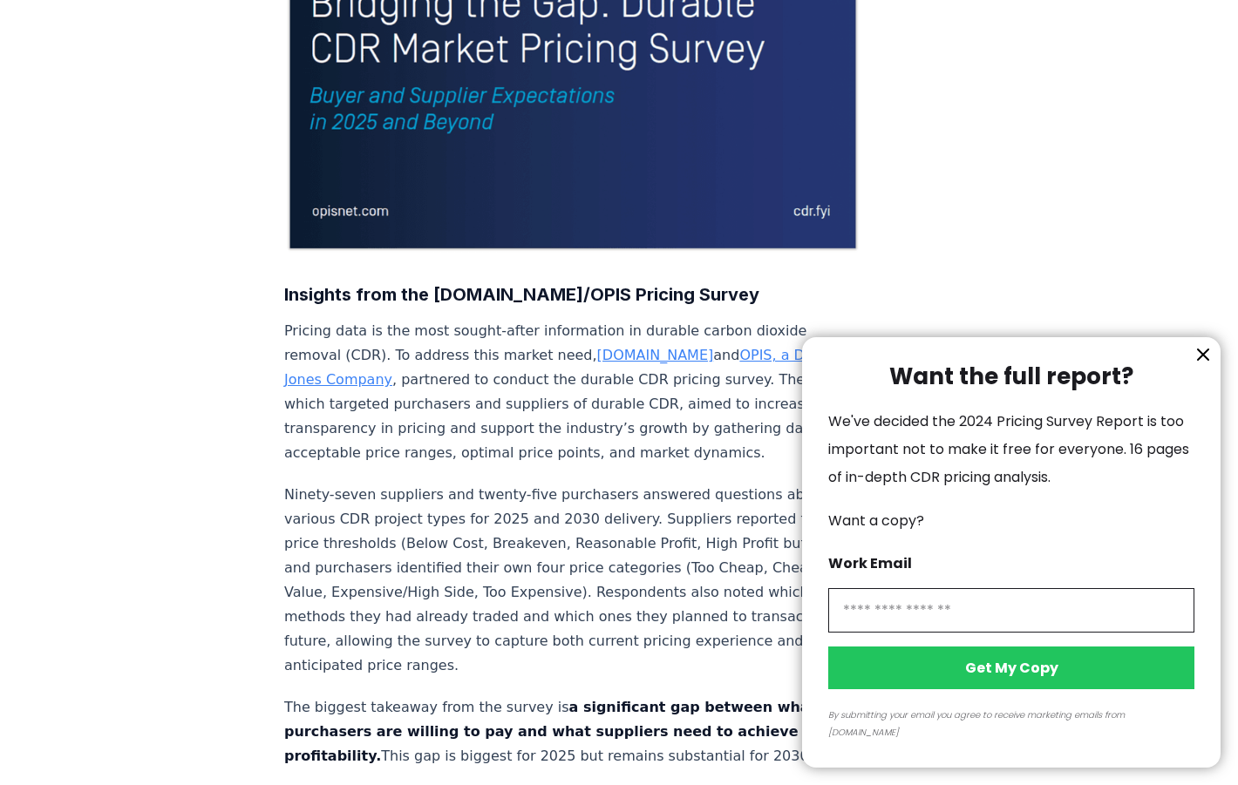
click at [1205, 365] on icon "information" at bounding box center [1202, 354] width 21 height 21
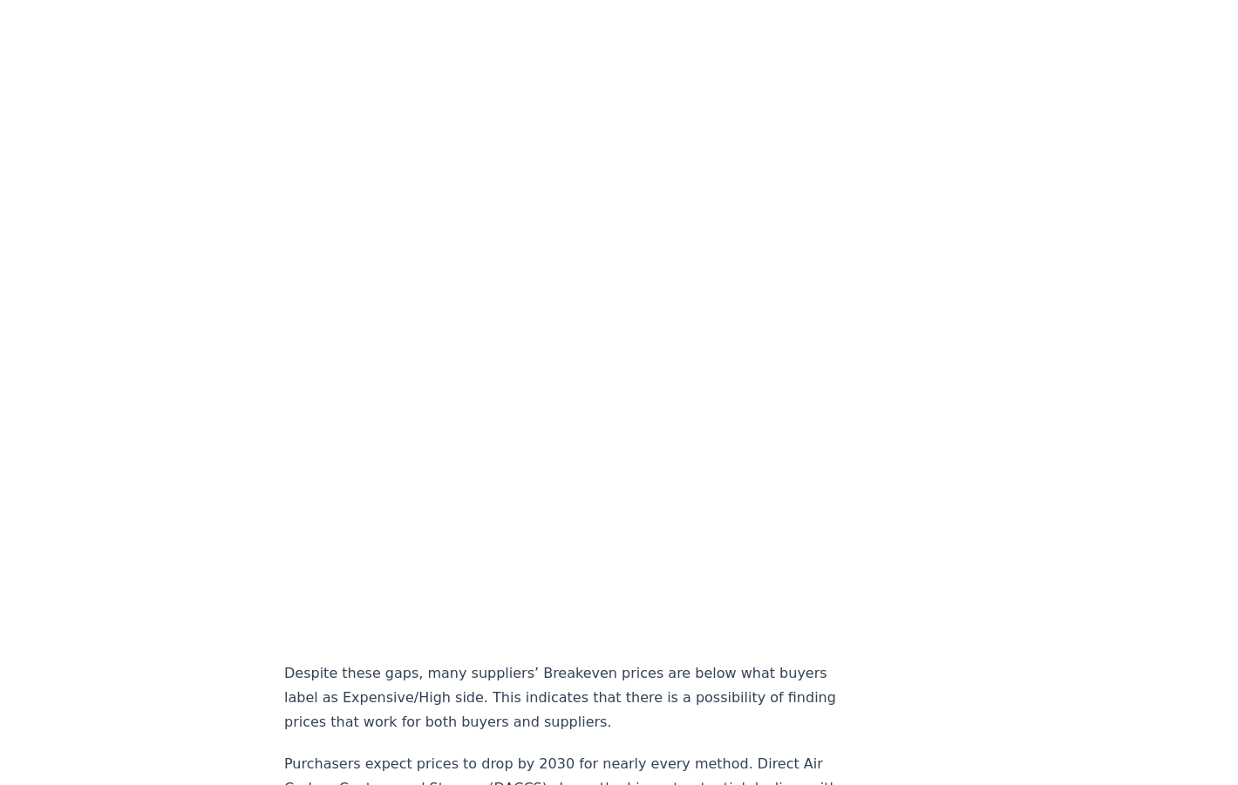
scroll to position [1236, 0]
